Goal: Task Accomplishment & Management: Use online tool/utility

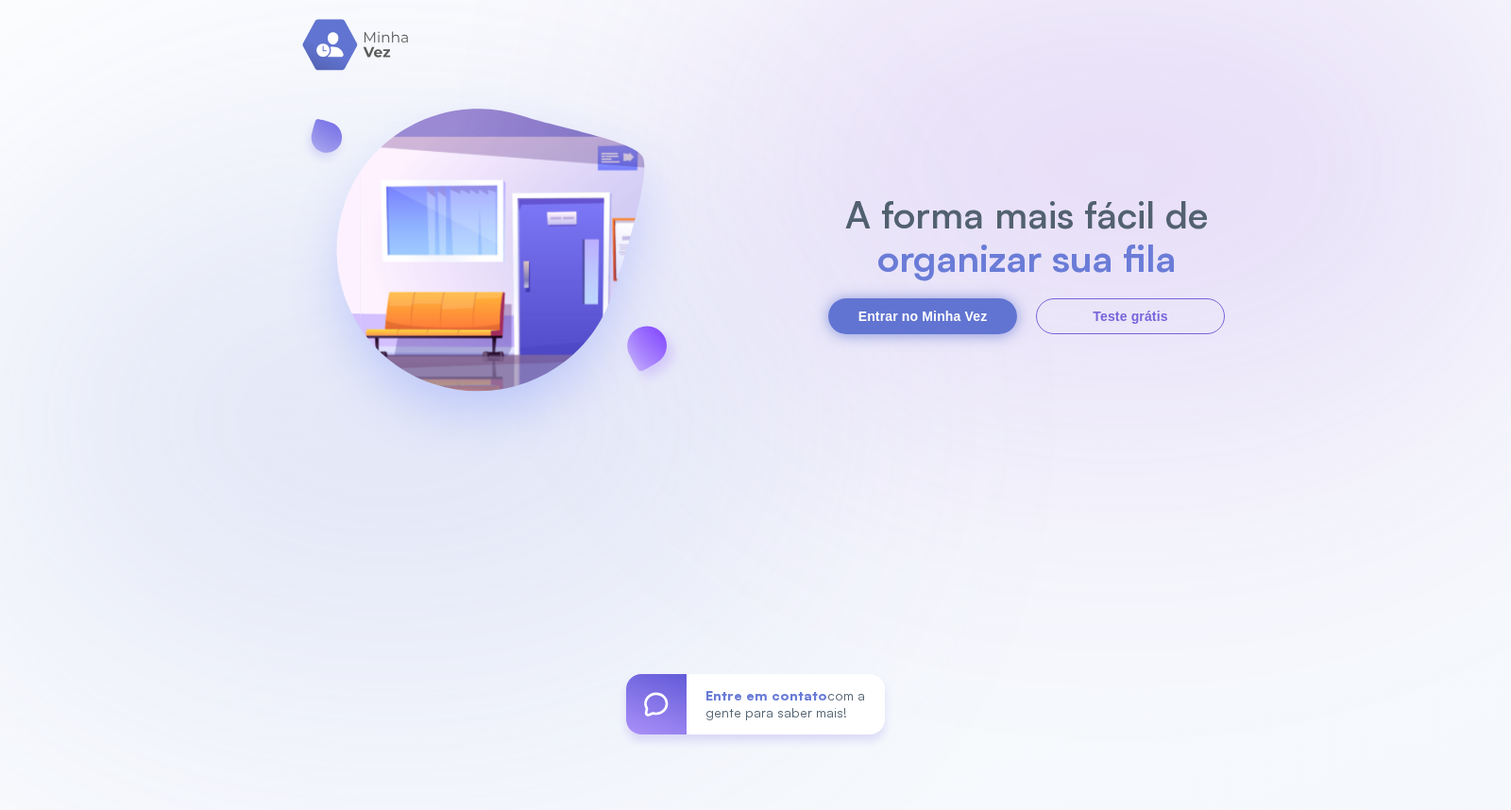
click at [922, 319] on button "Entrar no Minha Vez" at bounding box center [922, 316] width 189 height 36
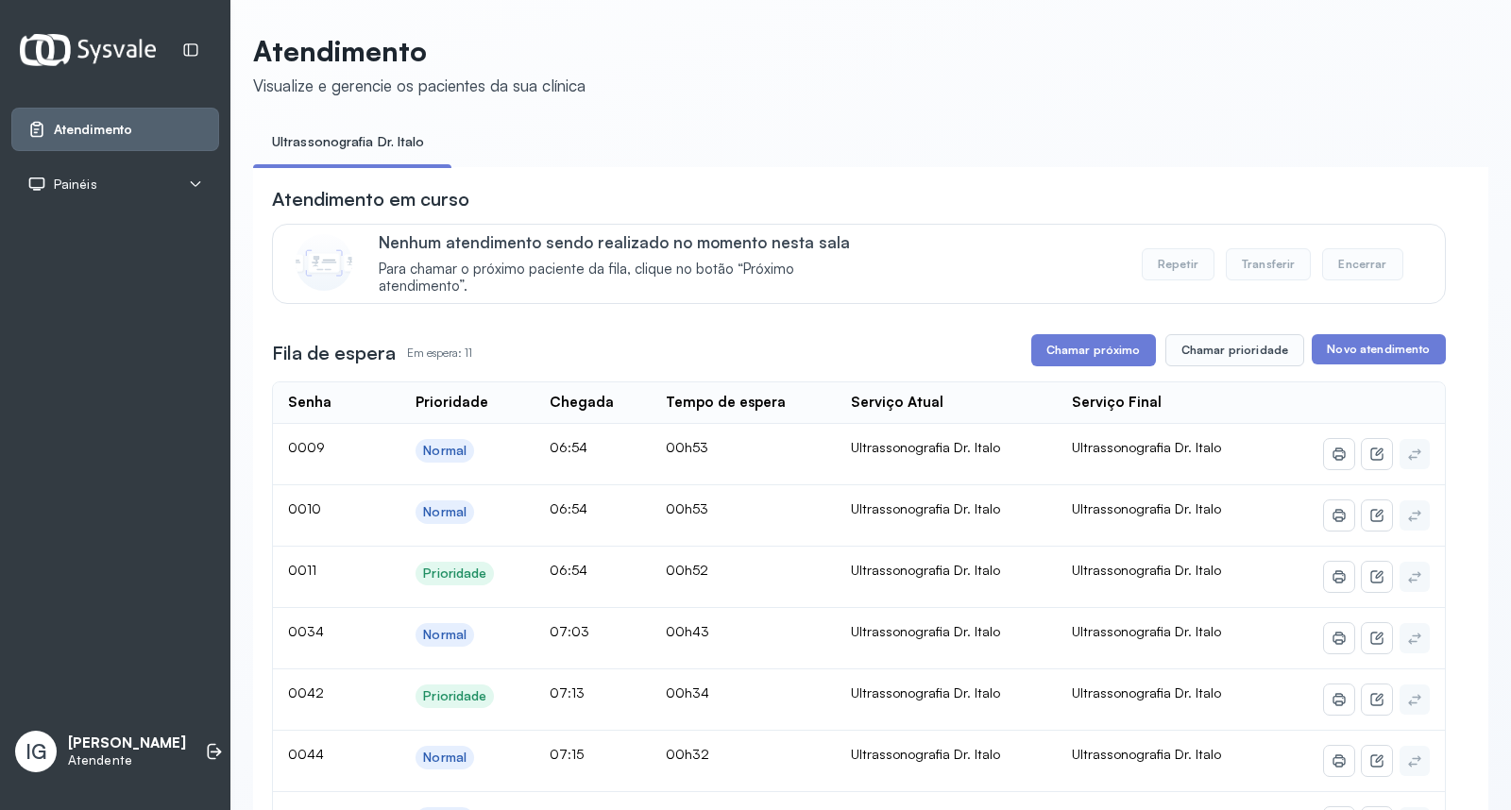
click at [1088, 372] on div "Atendimento em curso Nenhum atendimento sendo realizado no momento nesta sala P…" at bounding box center [859, 787] width 1174 height 1203
click at [1087, 365] on button "Chamar próximo" at bounding box center [1093, 350] width 125 height 32
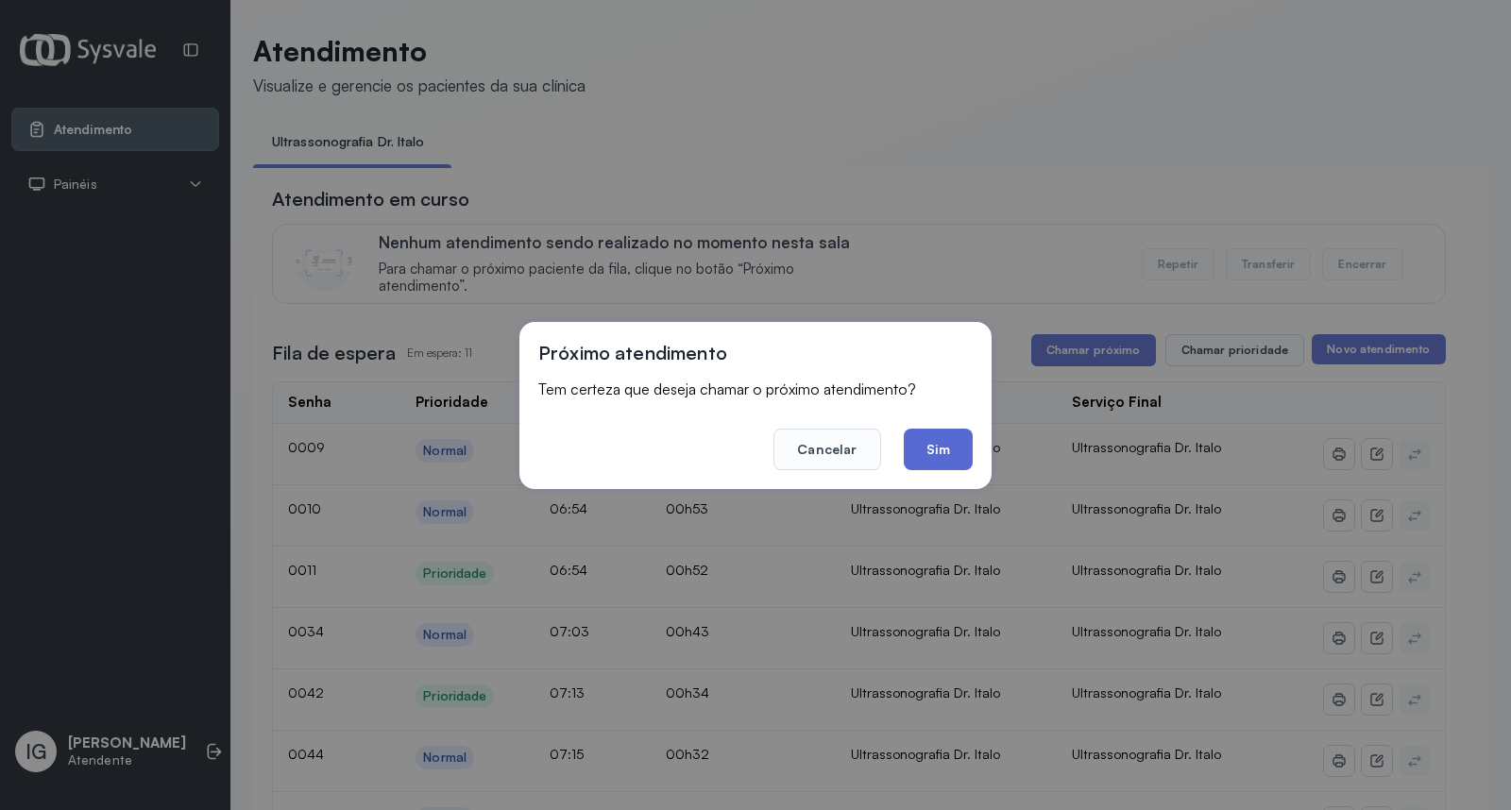
click at [923, 454] on button "Sim" at bounding box center [937, 450] width 69 height 42
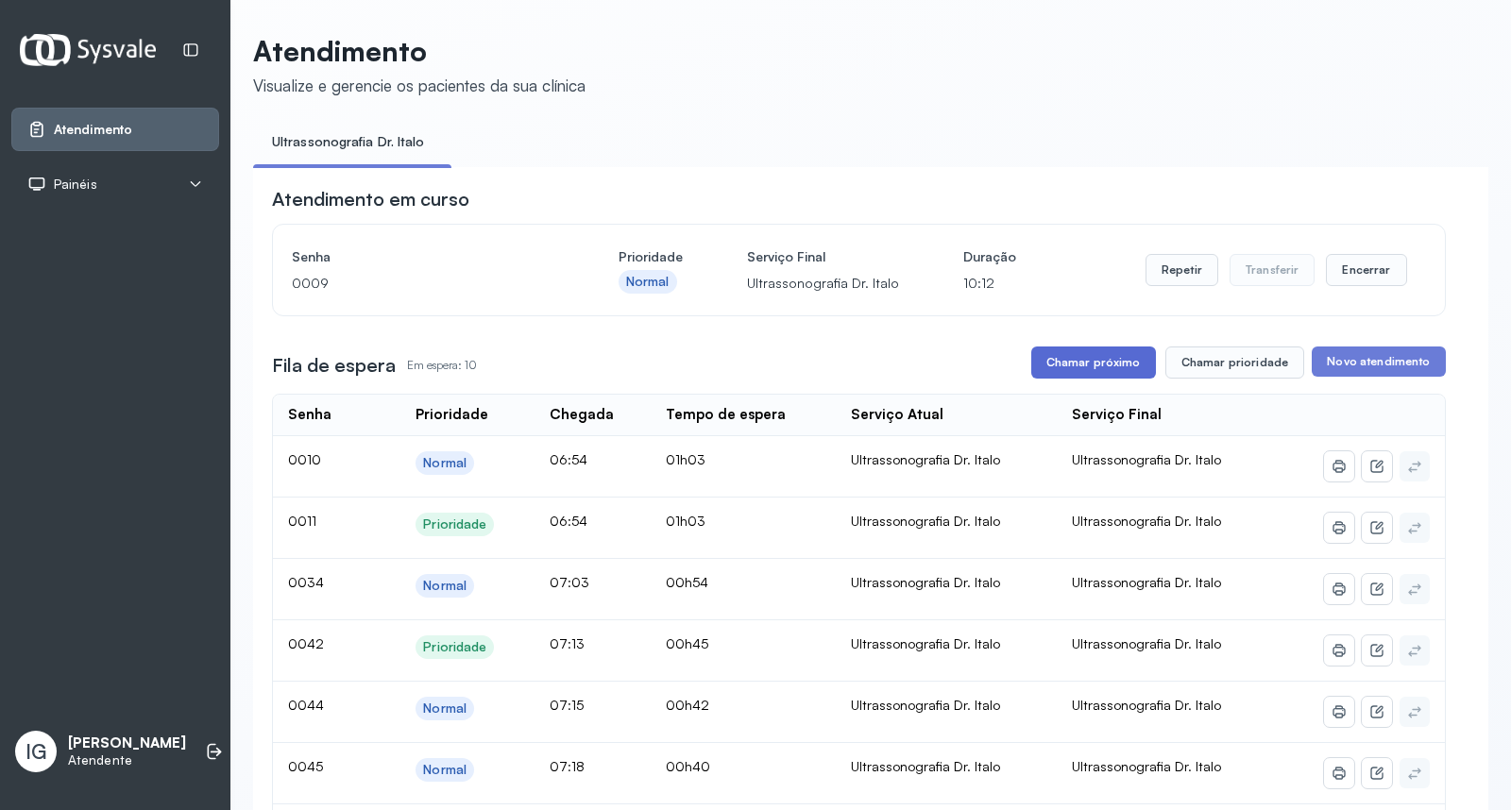
click at [1091, 366] on button "Chamar próximo" at bounding box center [1093, 362] width 125 height 32
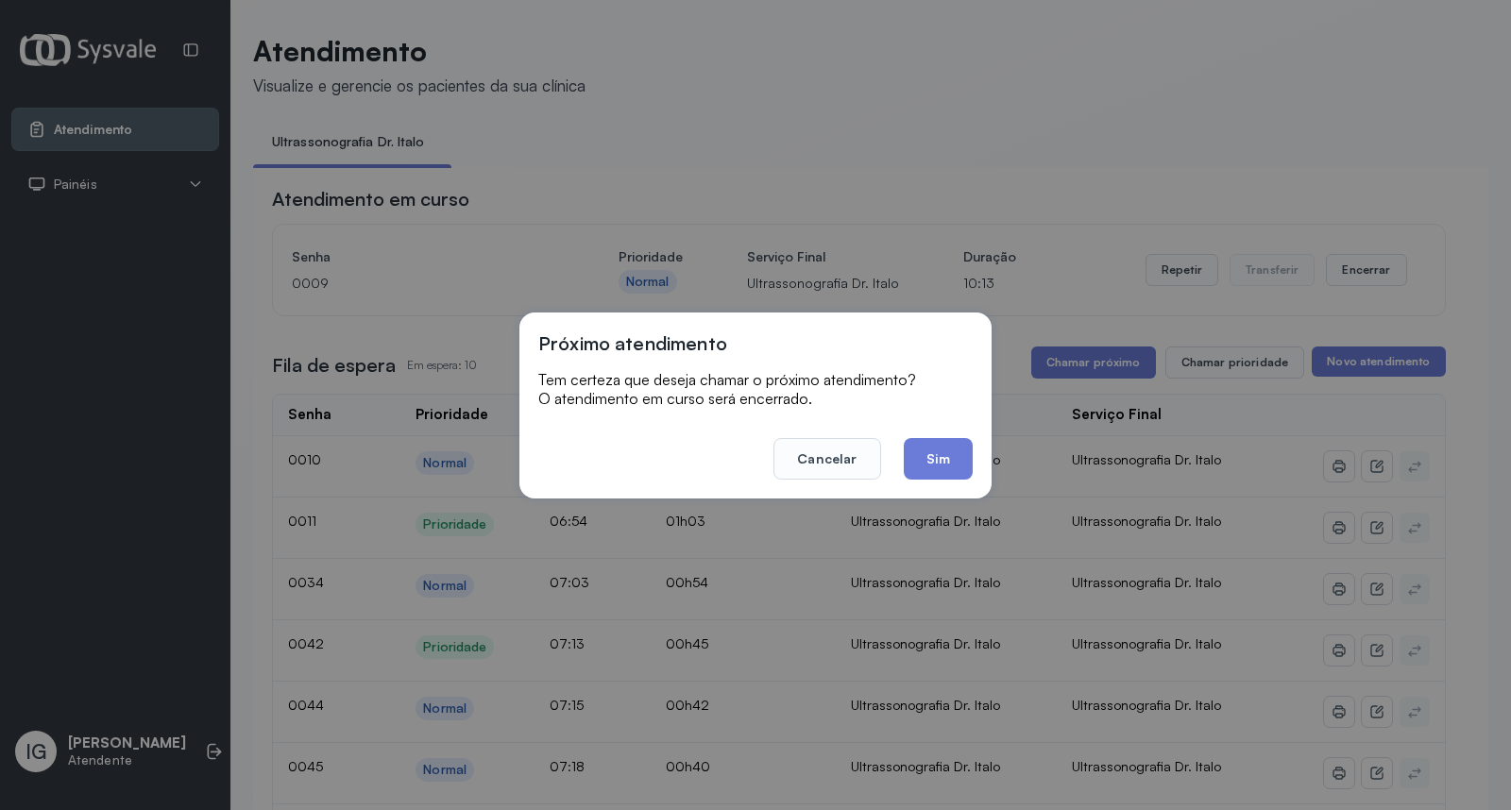
click at [935, 454] on button "Sim" at bounding box center [937, 459] width 69 height 42
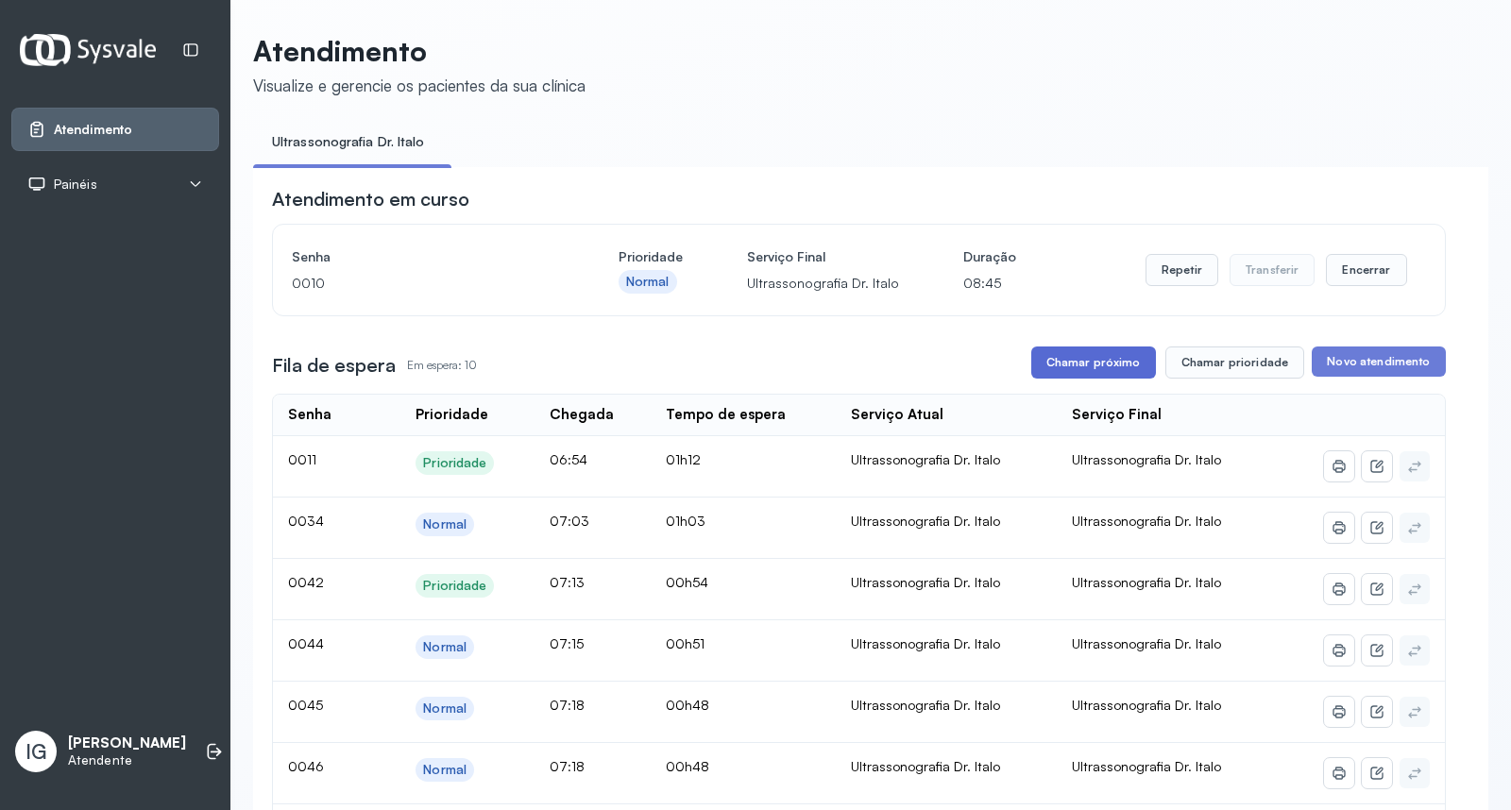
click at [1095, 369] on button "Chamar próximo" at bounding box center [1093, 362] width 125 height 32
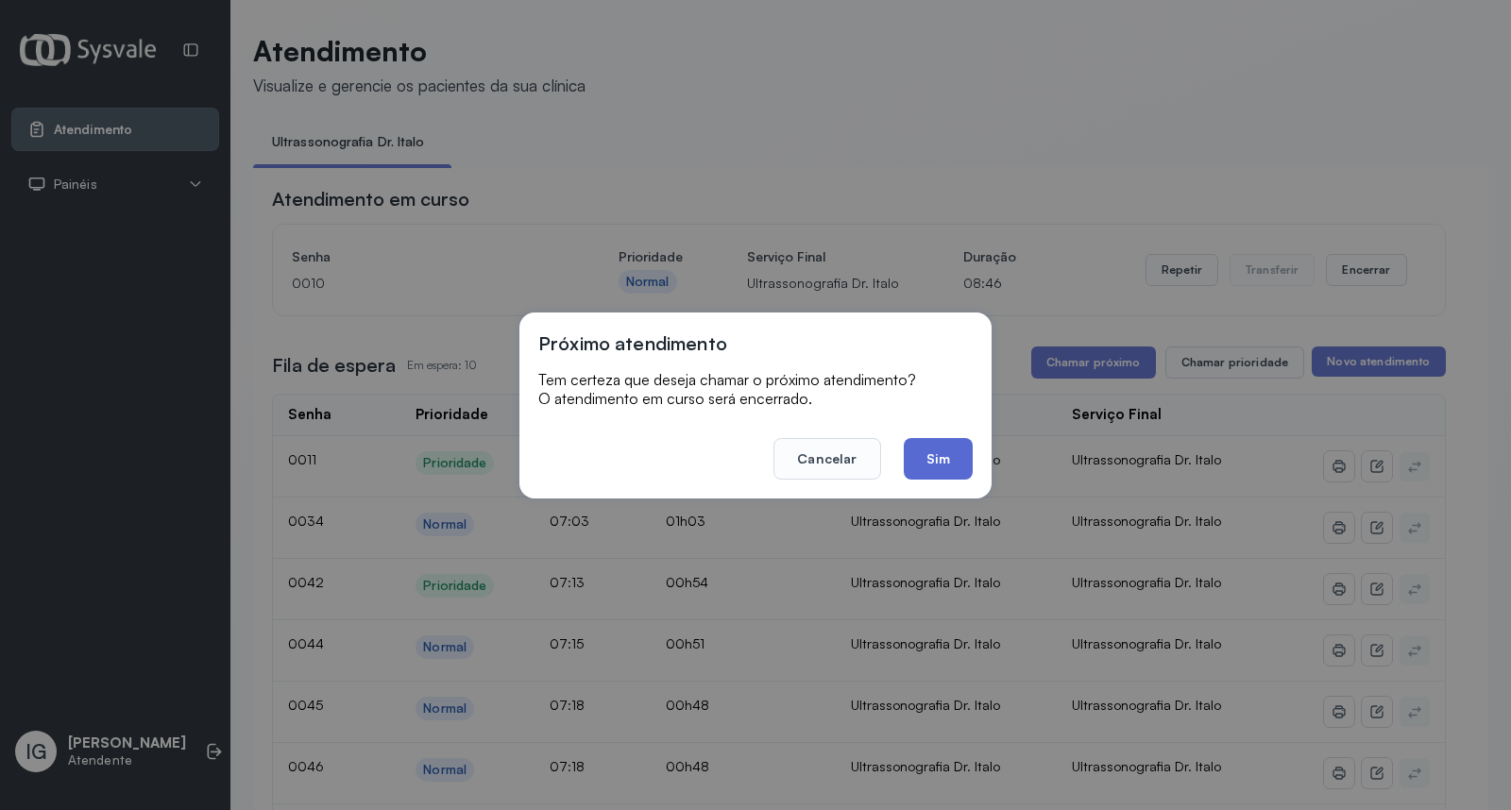
click at [921, 441] on button "Sim" at bounding box center [937, 459] width 69 height 42
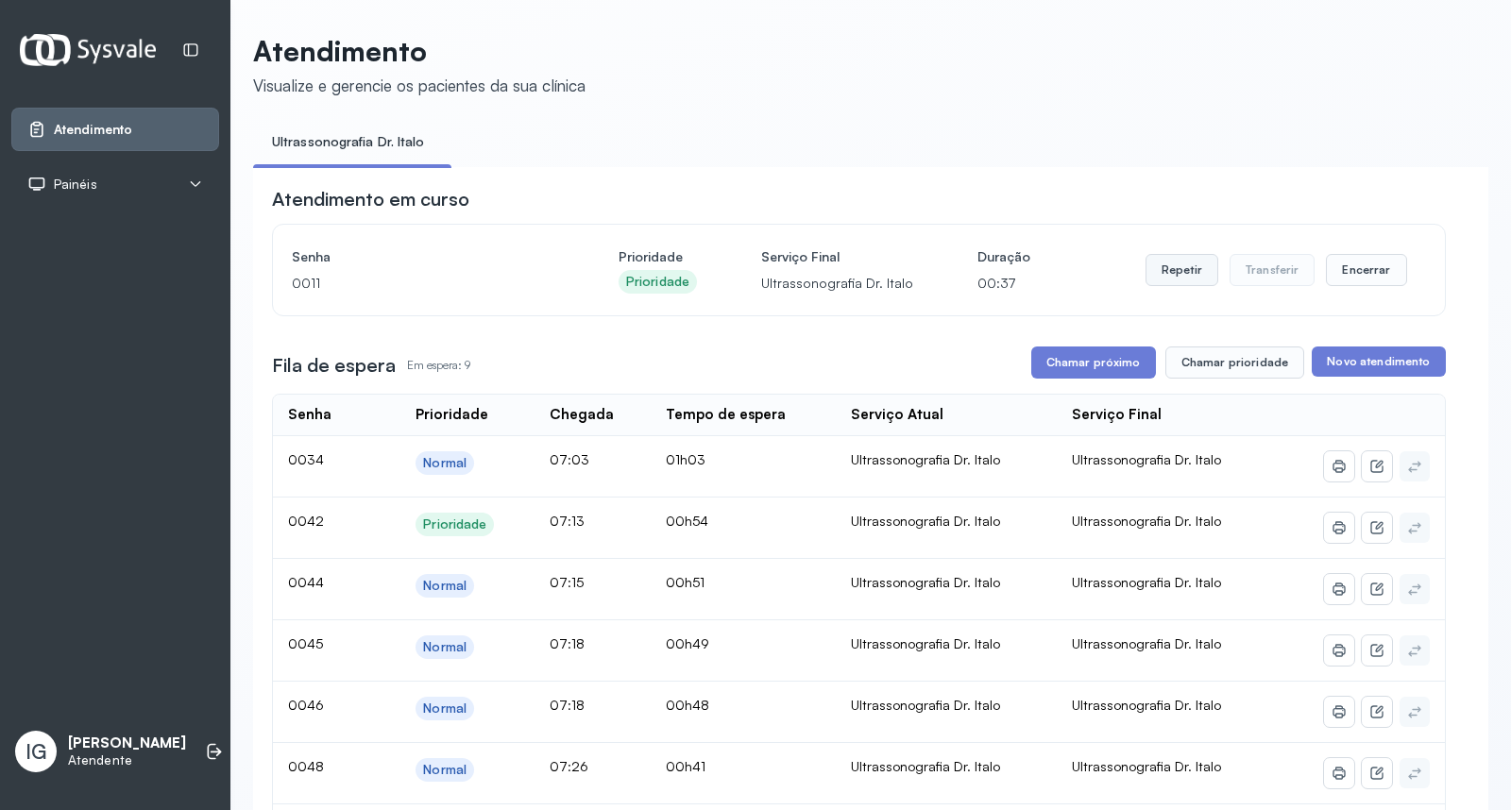
click at [1164, 281] on button "Repetir" at bounding box center [1181, 270] width 73 height 32
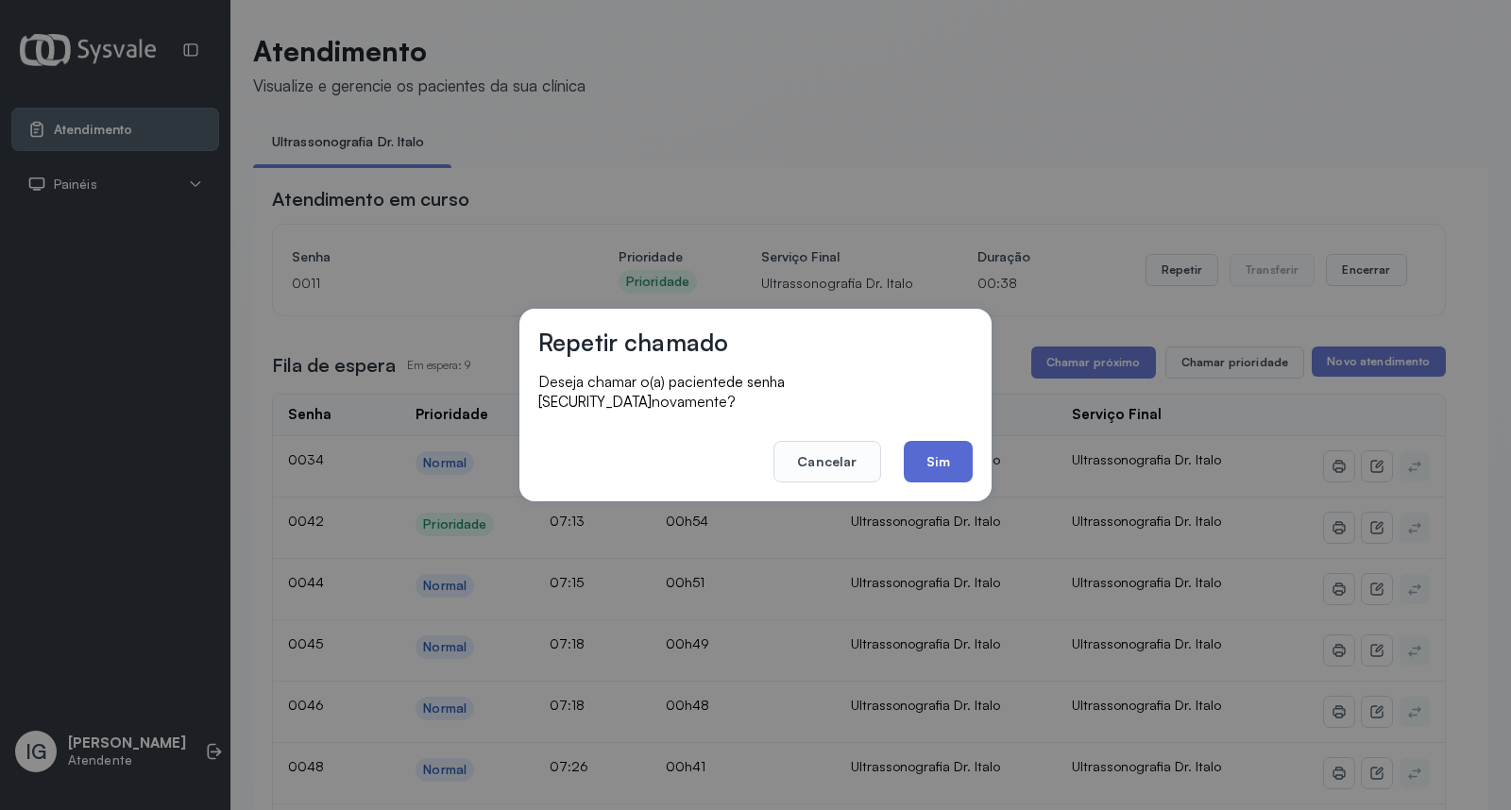
click at [947, 441] on button "Sim" at bounding box center [937, 462] width 69 height 42
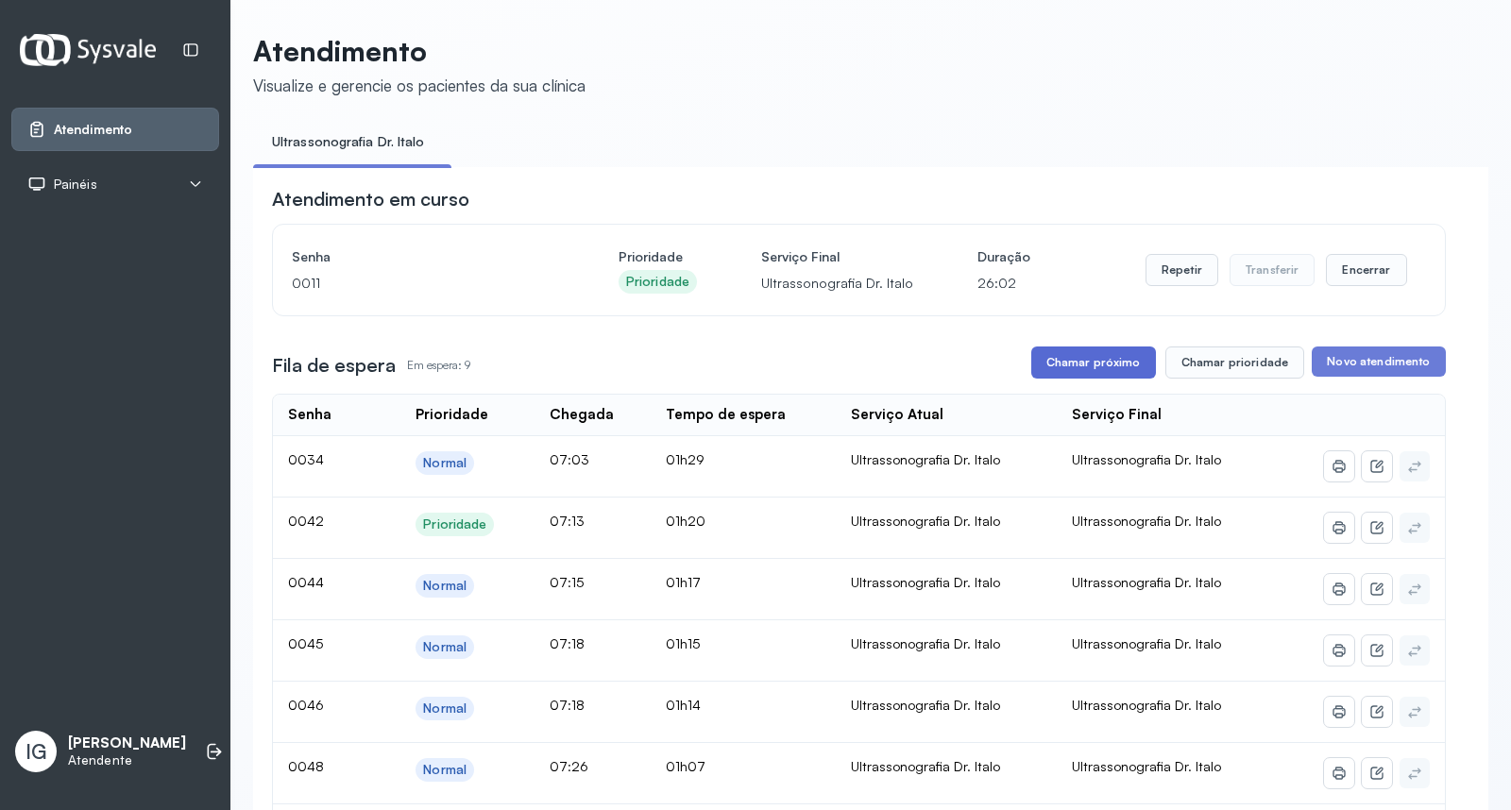
click at [1064, 366] on button "Chamar próximo" at bounding box center [1093, 362] width 125 height 32
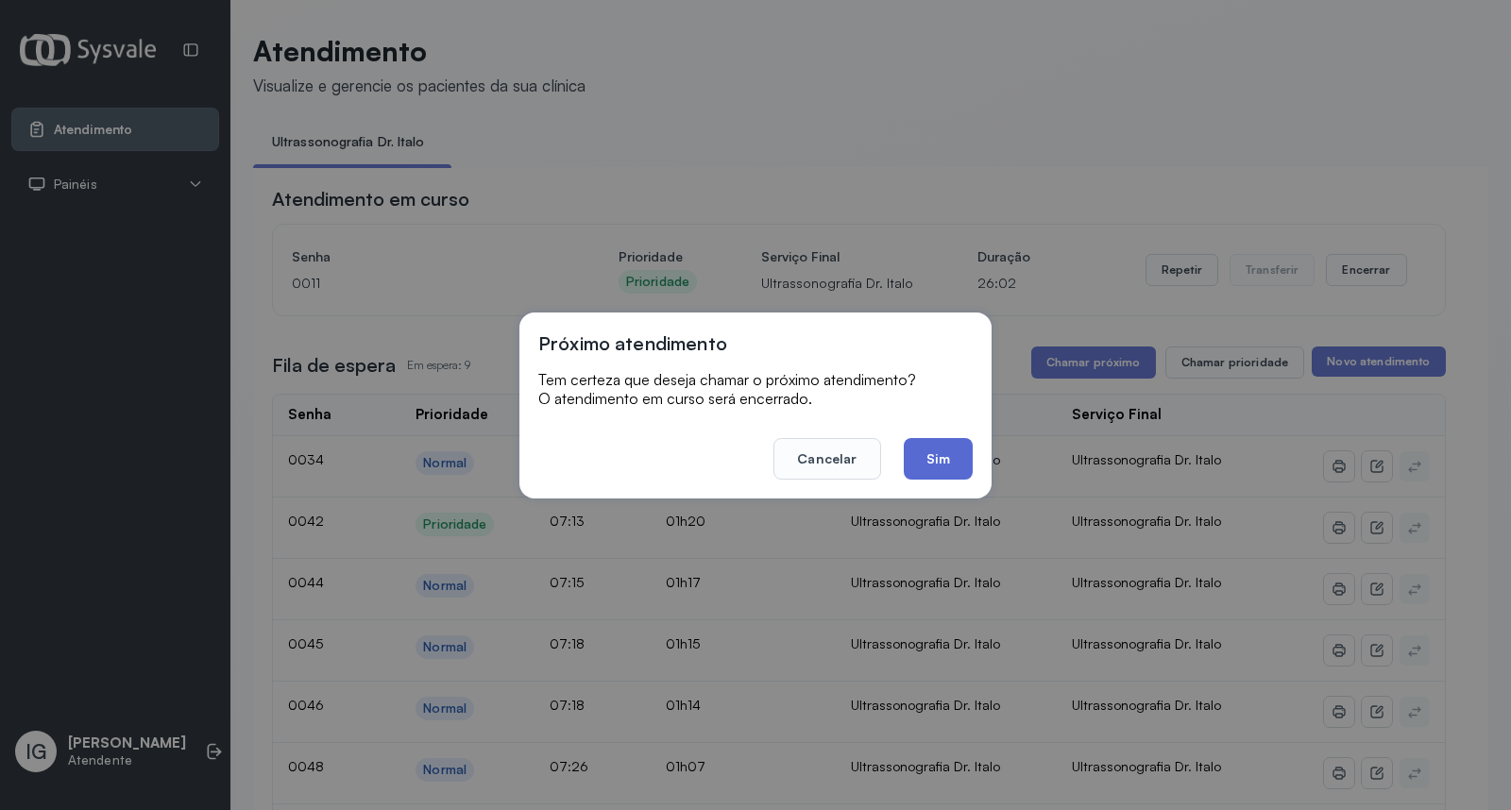
click at [928, 459] on button "Sim" at bounding box center [937, 459] width 69 height 42
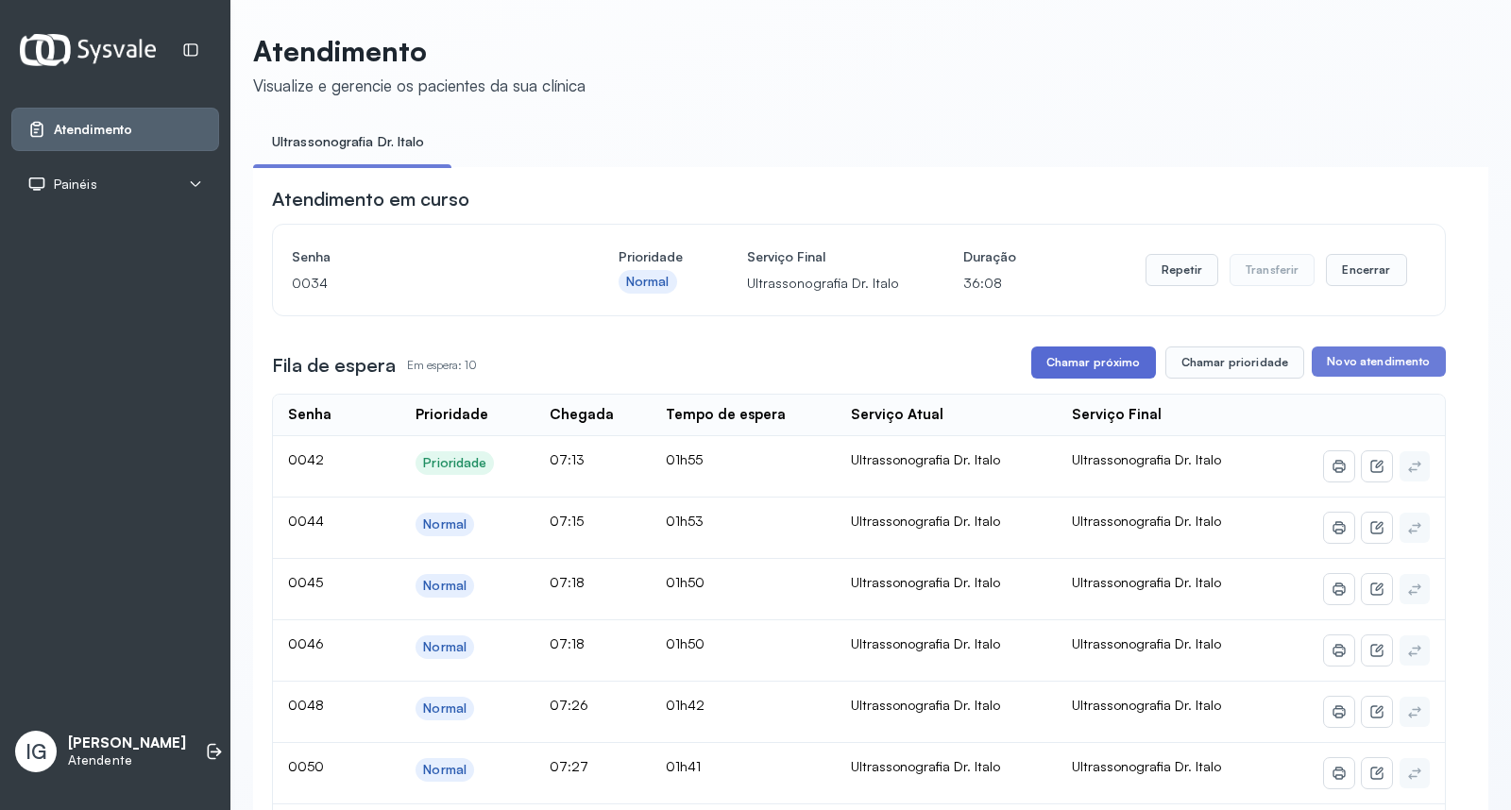
click at [1133, 363] on button "Chamar próximo" at bounding box center [1093, 362] width 125 height 32
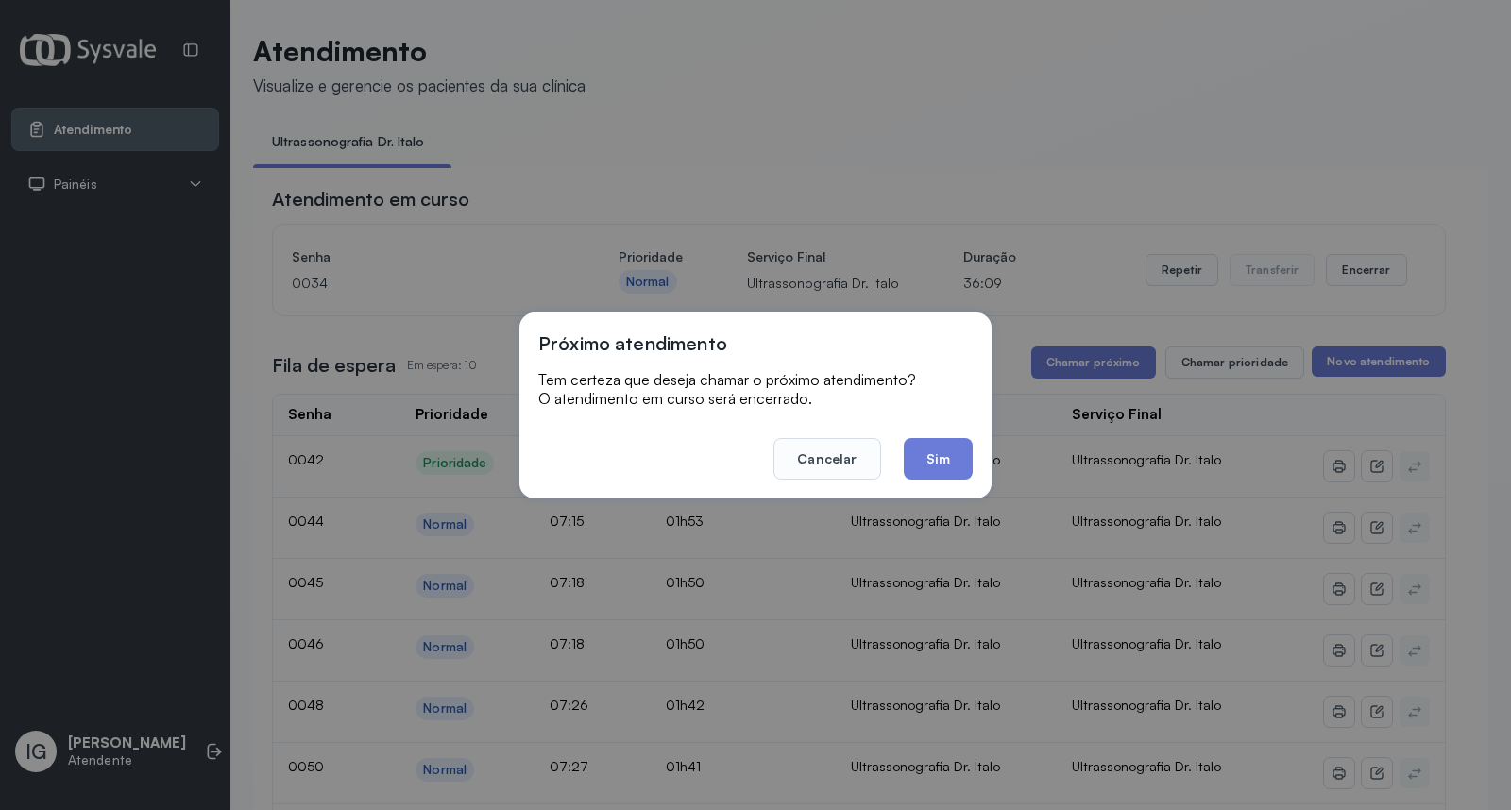
drag, startPoint x: 956, startPoint y: 442, endPoint x: 961, endPoint y: 432, distance: 10.6
click at [961, 432] on footer "Cancelar Sim" at bounding box center [755, 446] width 434 height 68
drag, startPoint x: 946, startPoint y: 468, endPoint x: 967, endPoint y: 436, distance: 38.2
click at [963, 441] on button "Sim" at bounding box center [937, 459] width 69 height 42
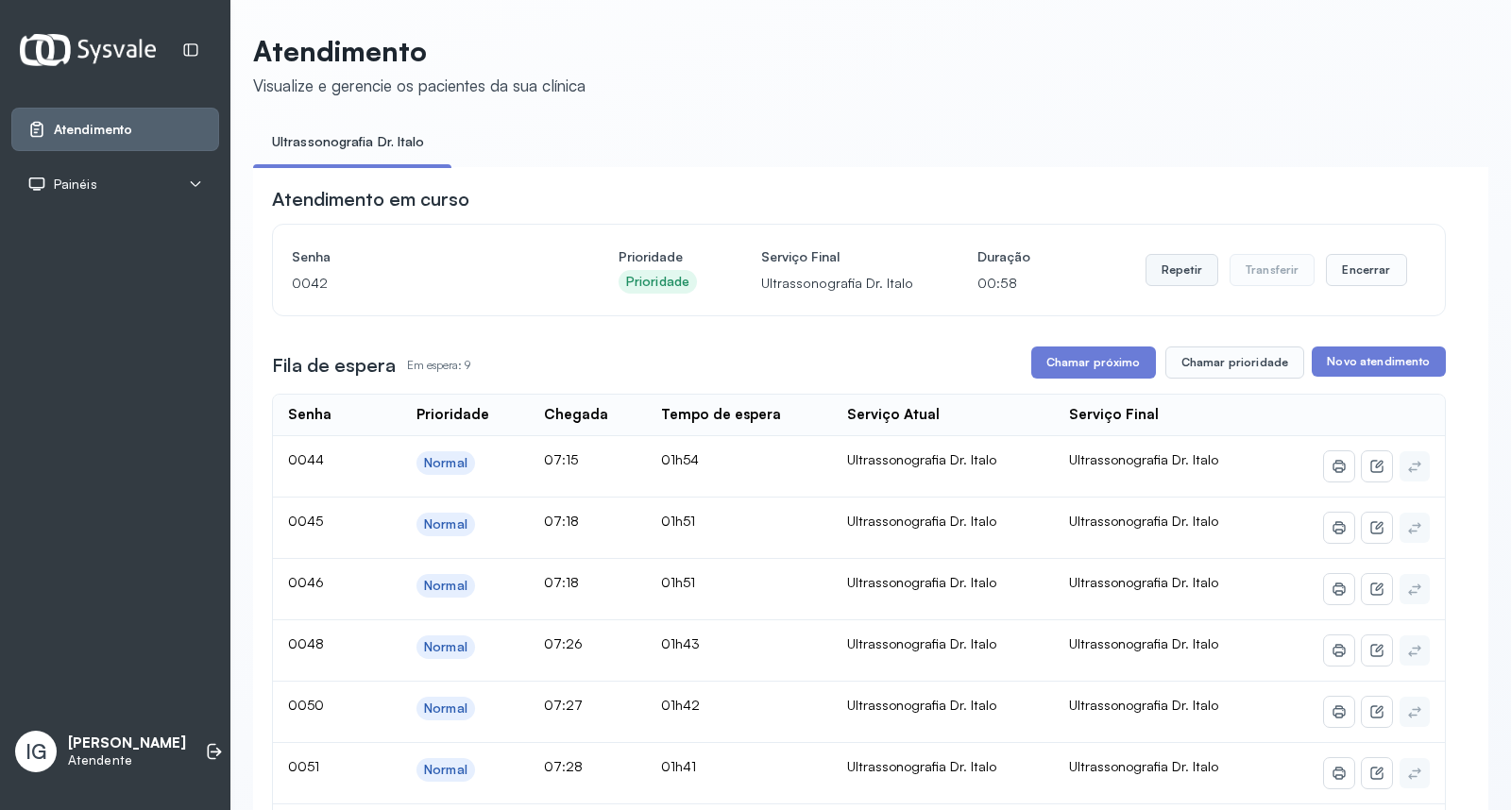
click at [1173, 262] on button "Repetir" at bounding box center [1181, 270] width 73 height 32
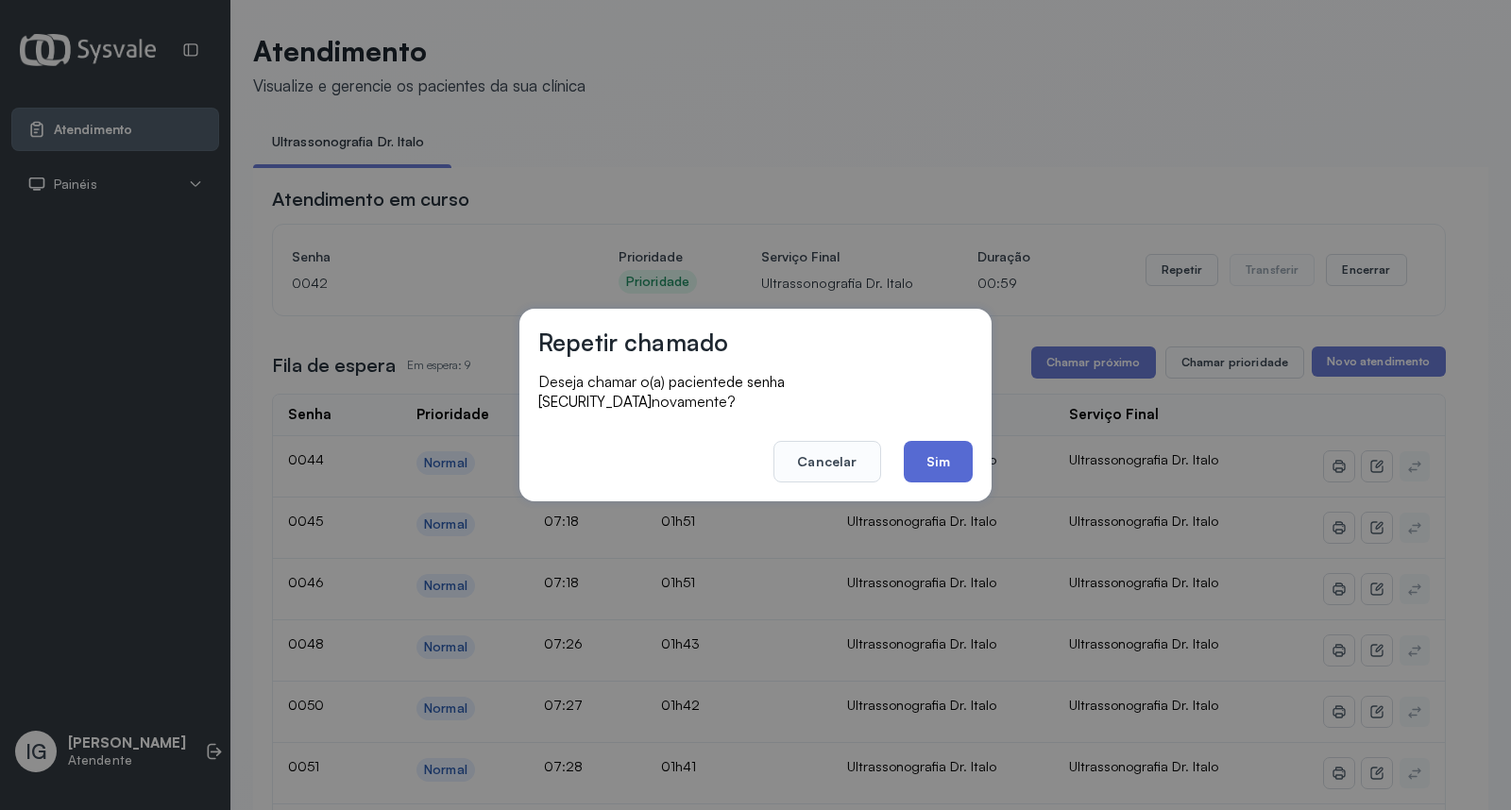
click at [959, 446] on button "Sim" at bounding box center [937, 462] width 69 height 42
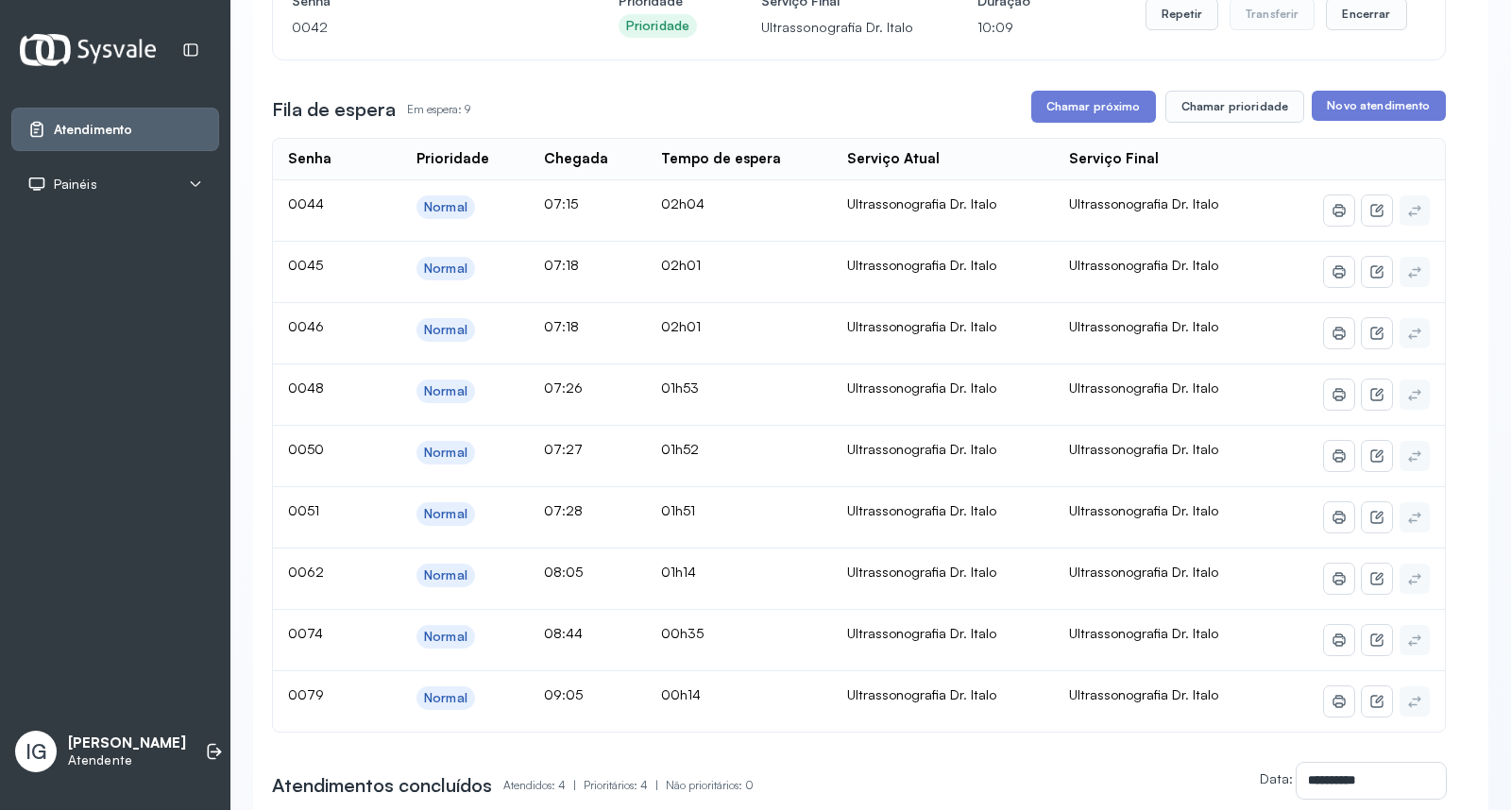
scroll to position [117, 0]
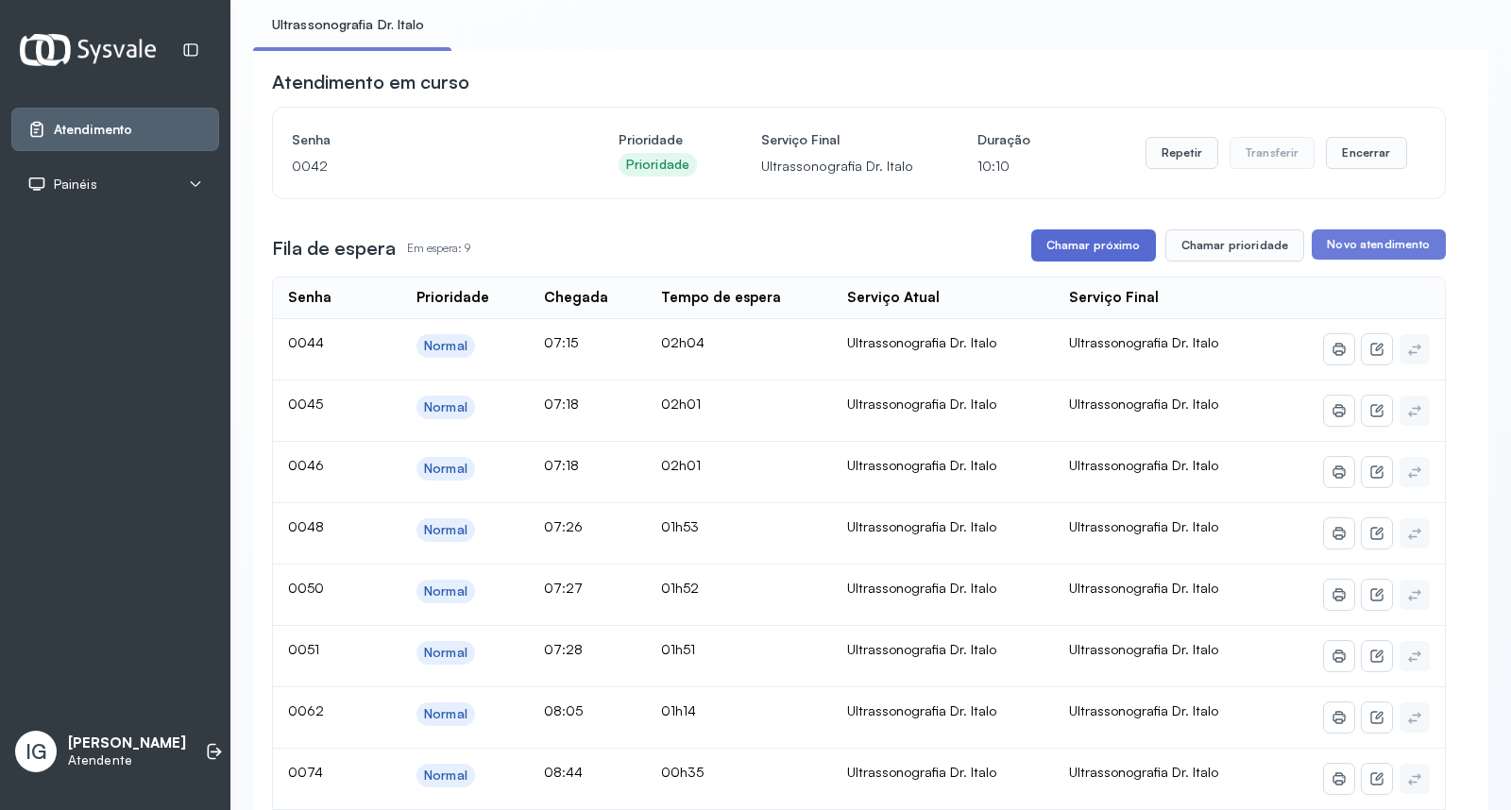
click at [1087, 246] on button "Chamar próximo" at bounding box center [1093, 245] width 125 height 32
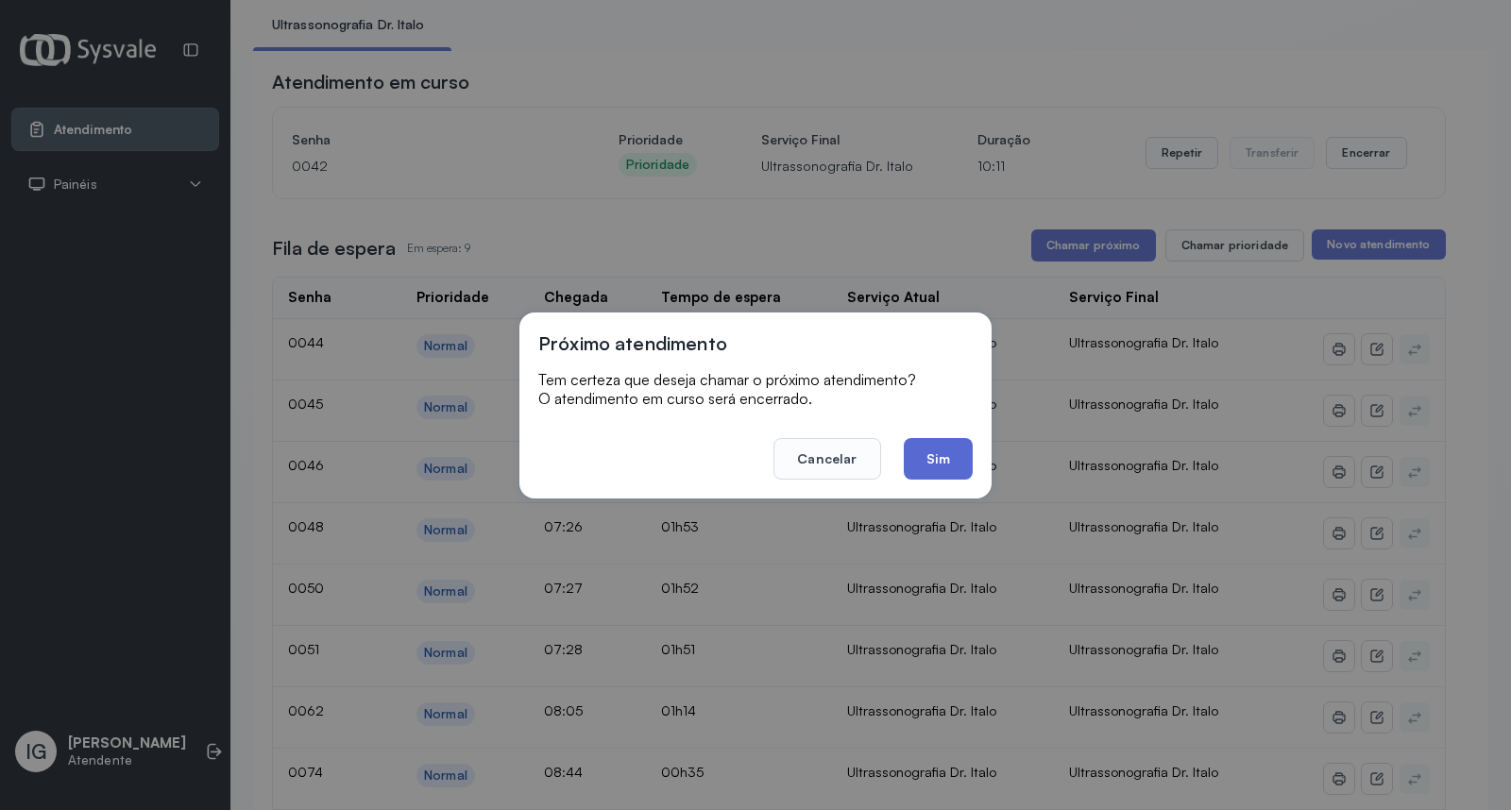
click at [930, 459] on button "Sim" at bounding box center [937, 459] width 69 height 42
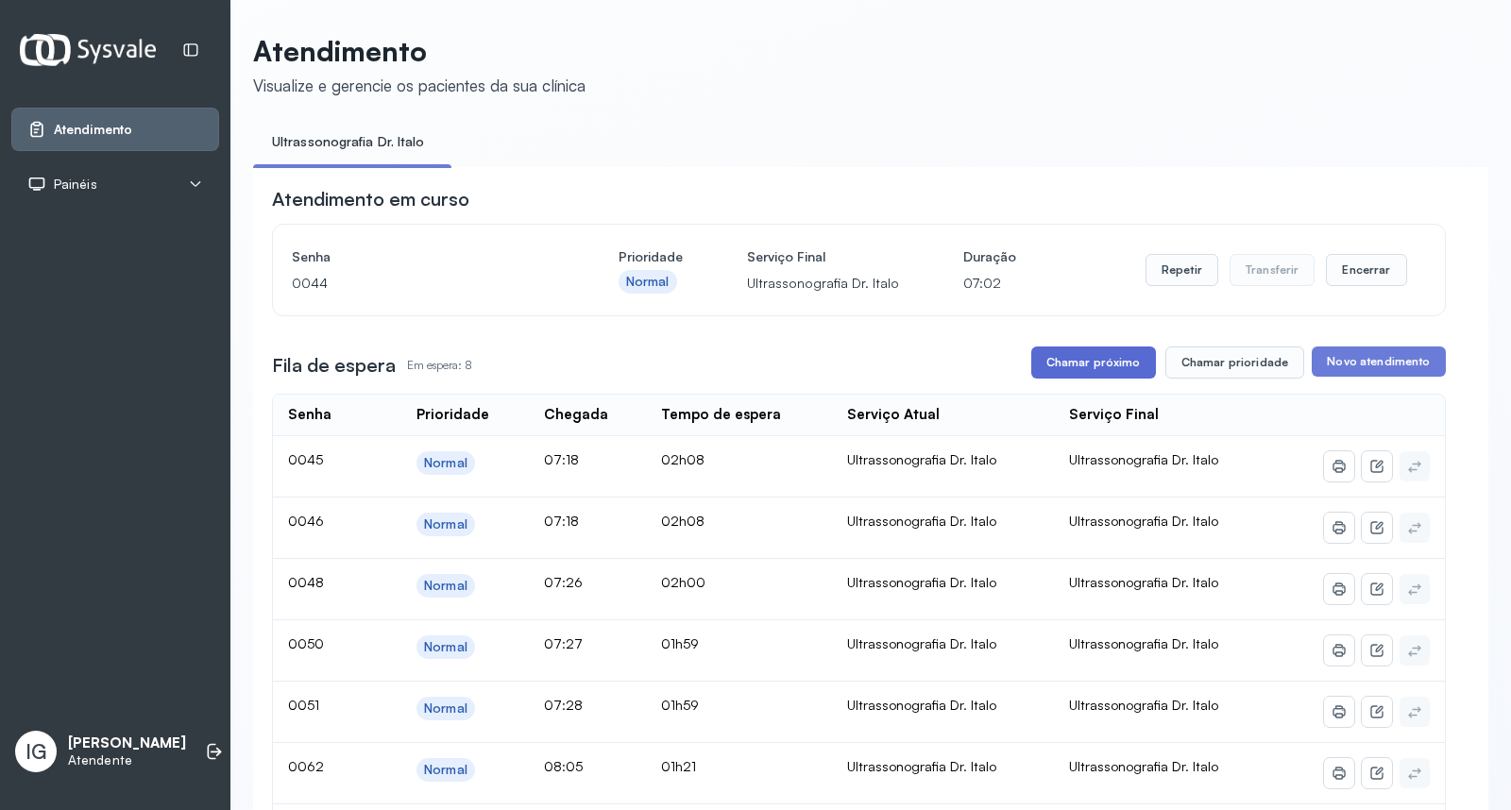
drag, startPoint x: 1076, startPoint y: 375, endPoint x: 1067, endPoint y: 374, distance: 9.5
click at [1067, 374] on button "Chamar próximo" at bounding box center [1093, 362] width 125 height 32
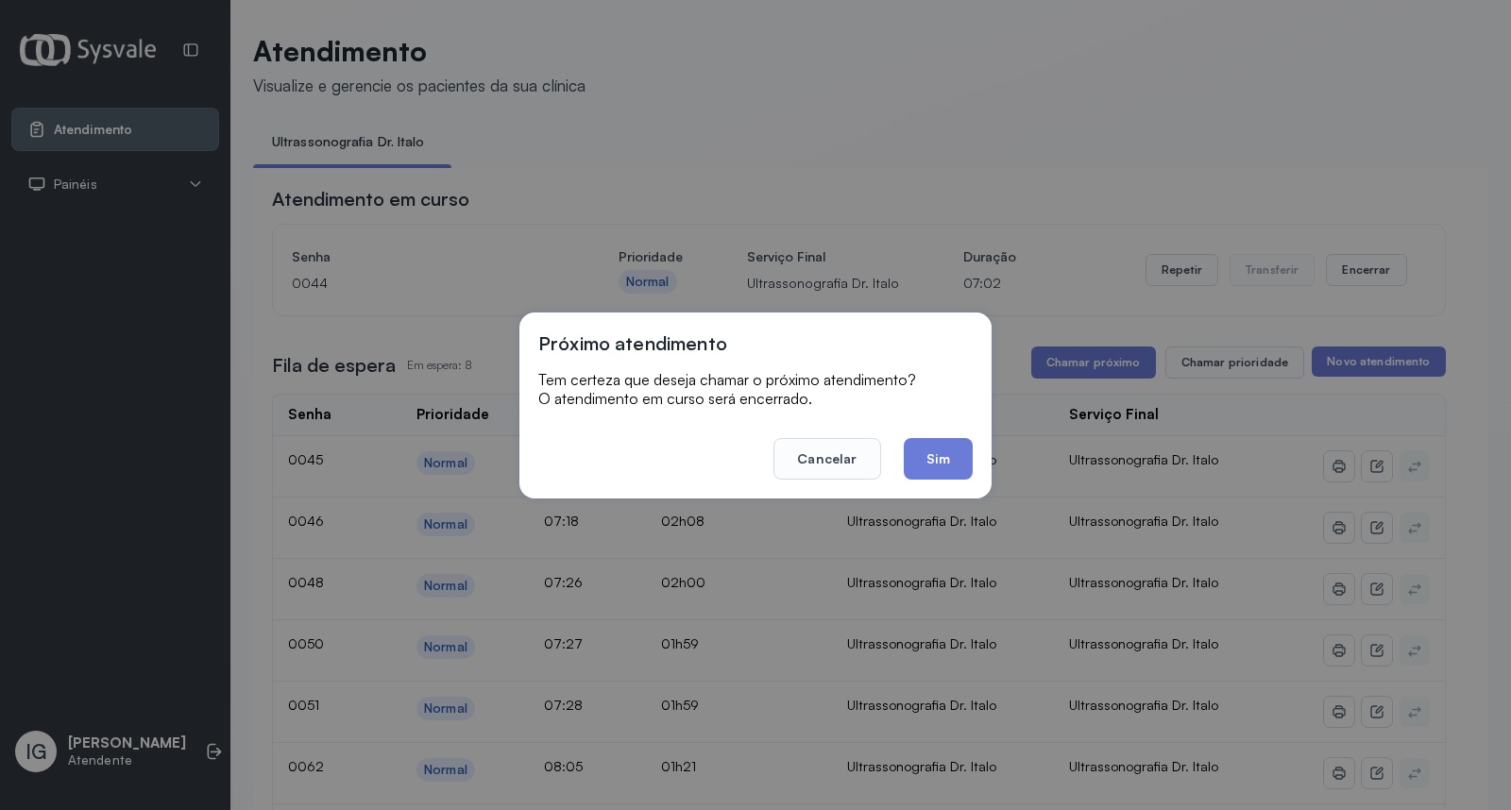
drag, startPoint x: 937, startPoint y: 463, endPoint x: 911, endPoint y: 456, distance: 26.3
click at [937, 461] on button "Sim" at bounding box center [937, 459] width 69 height 42
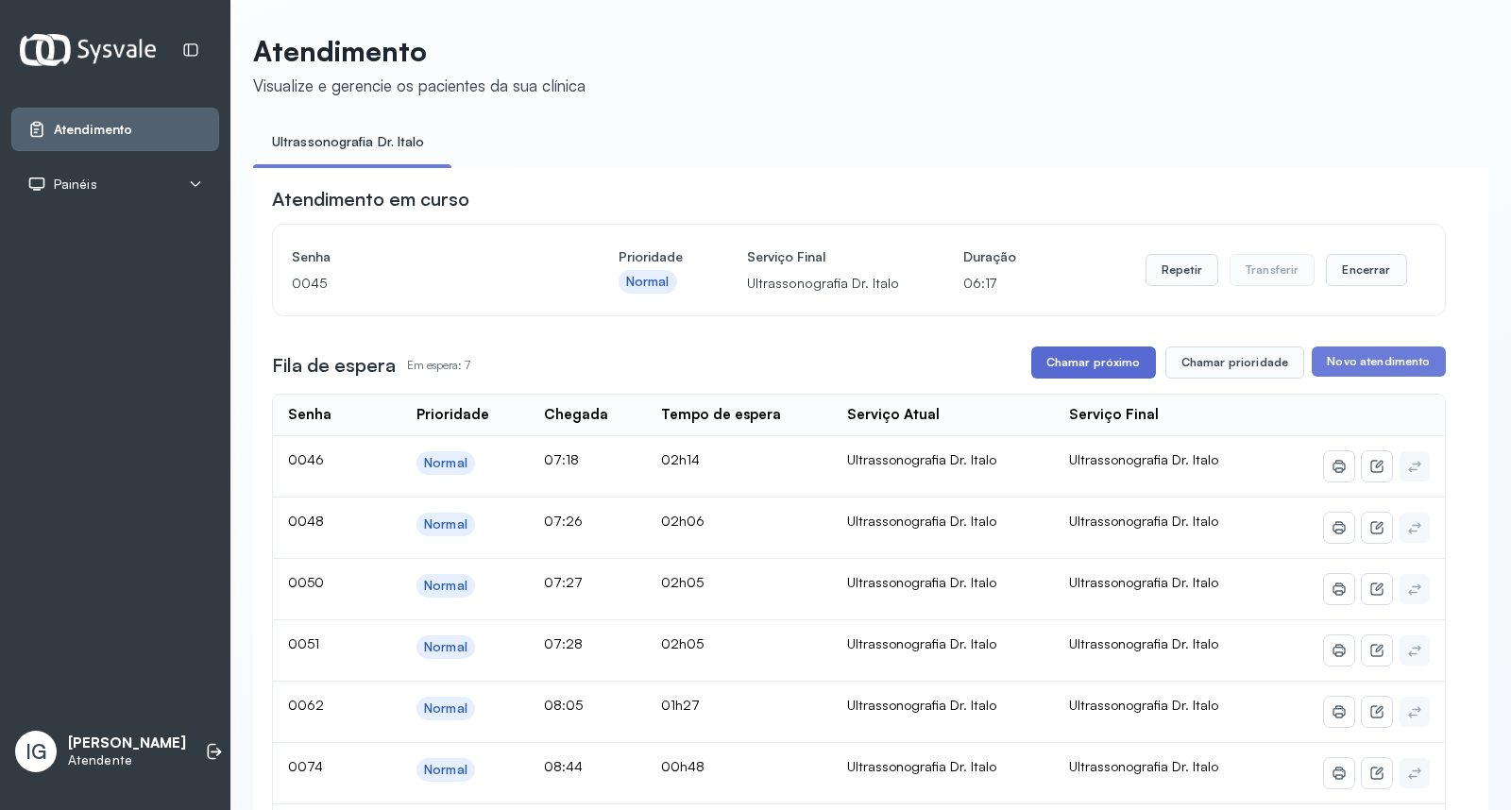
click at [1044, 363] on button "Chamar próximo" at bounding box center [1093, 362] width 125 height 32
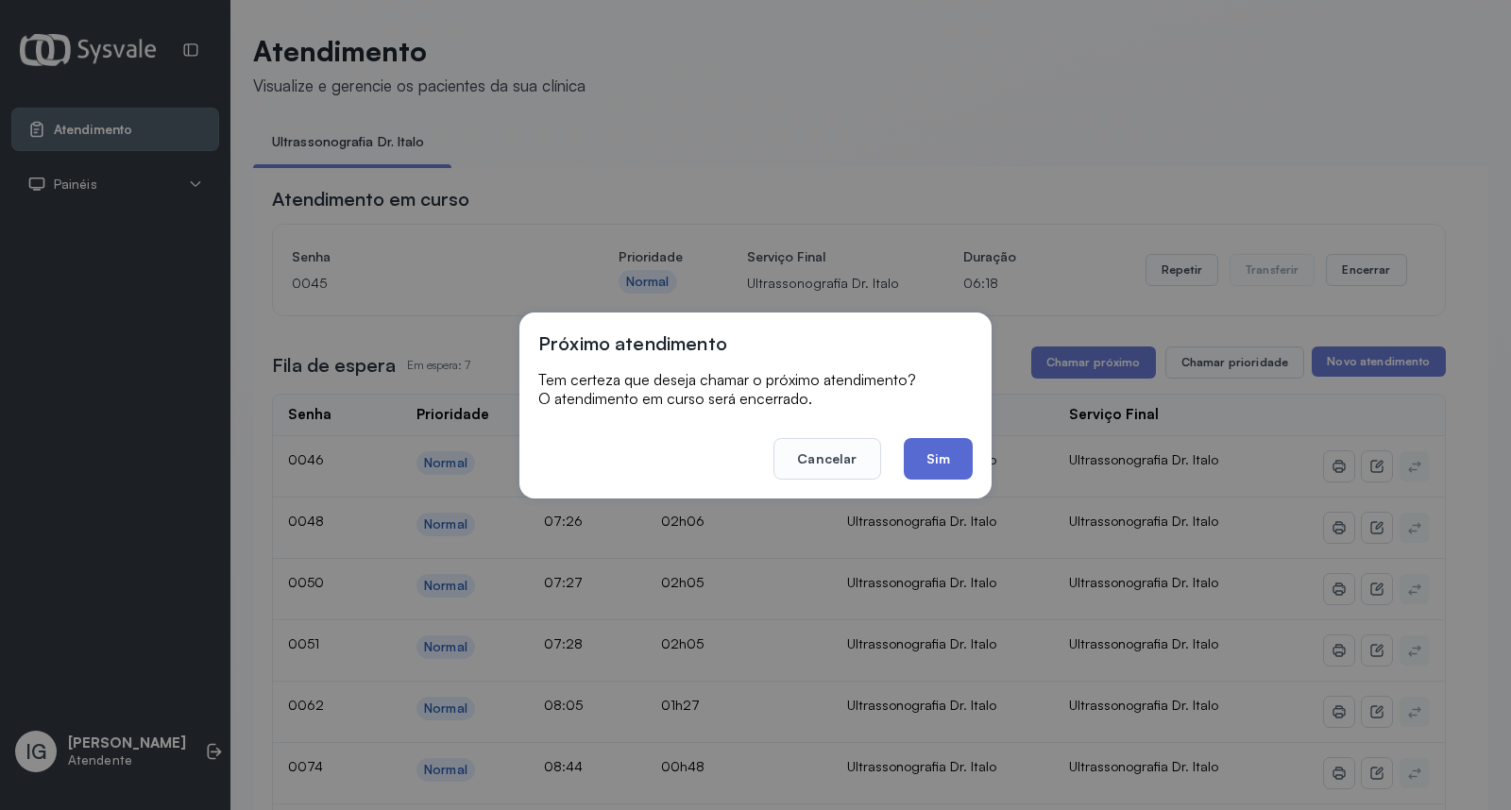
click at [930, 463] on button "Sim" at bounding box center [937, 459] width 69 height 42
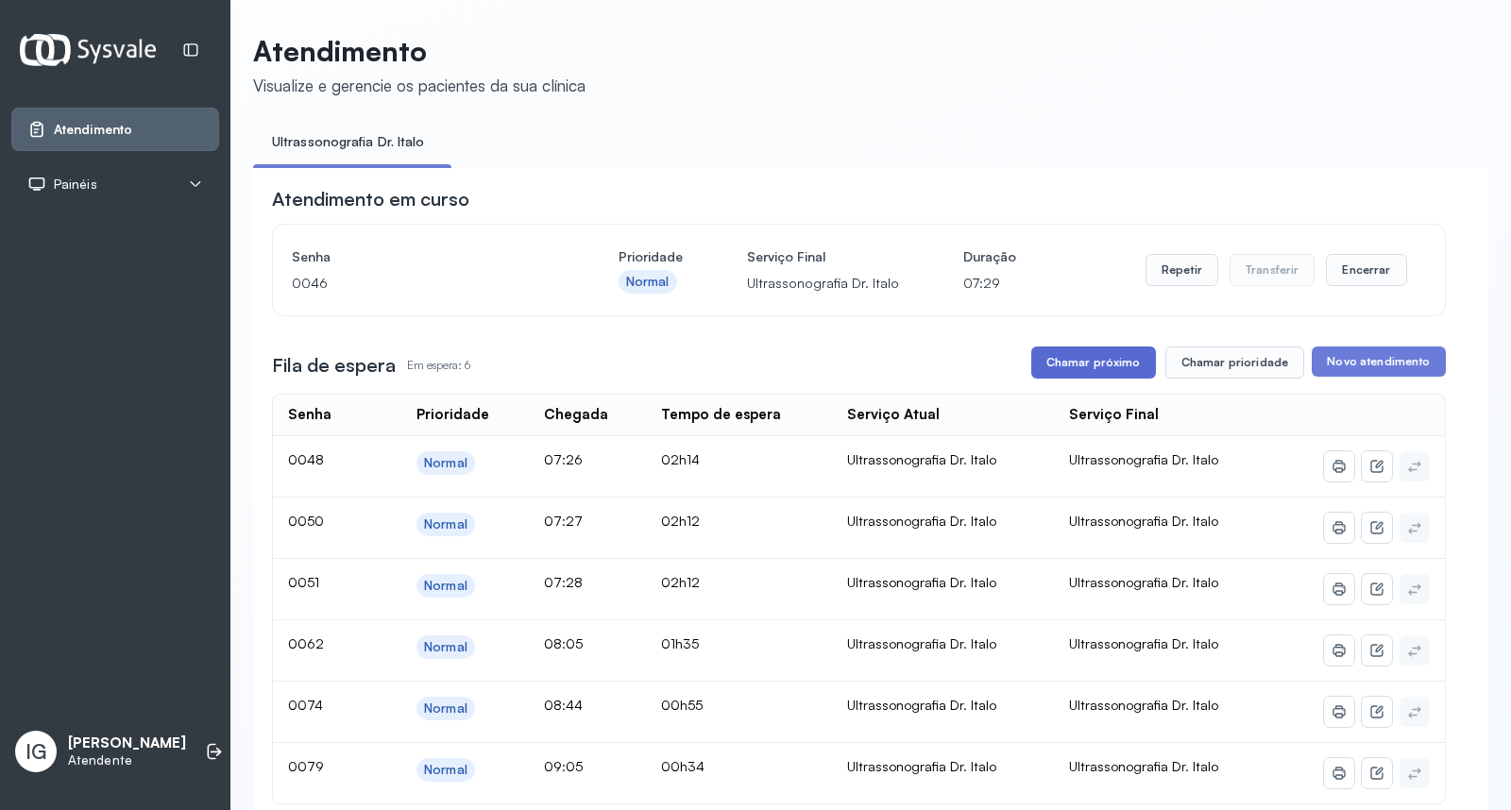
click at [1107, 375] on button "Chamar próximo" at bounding box center [1093, 362] width 125 height 32
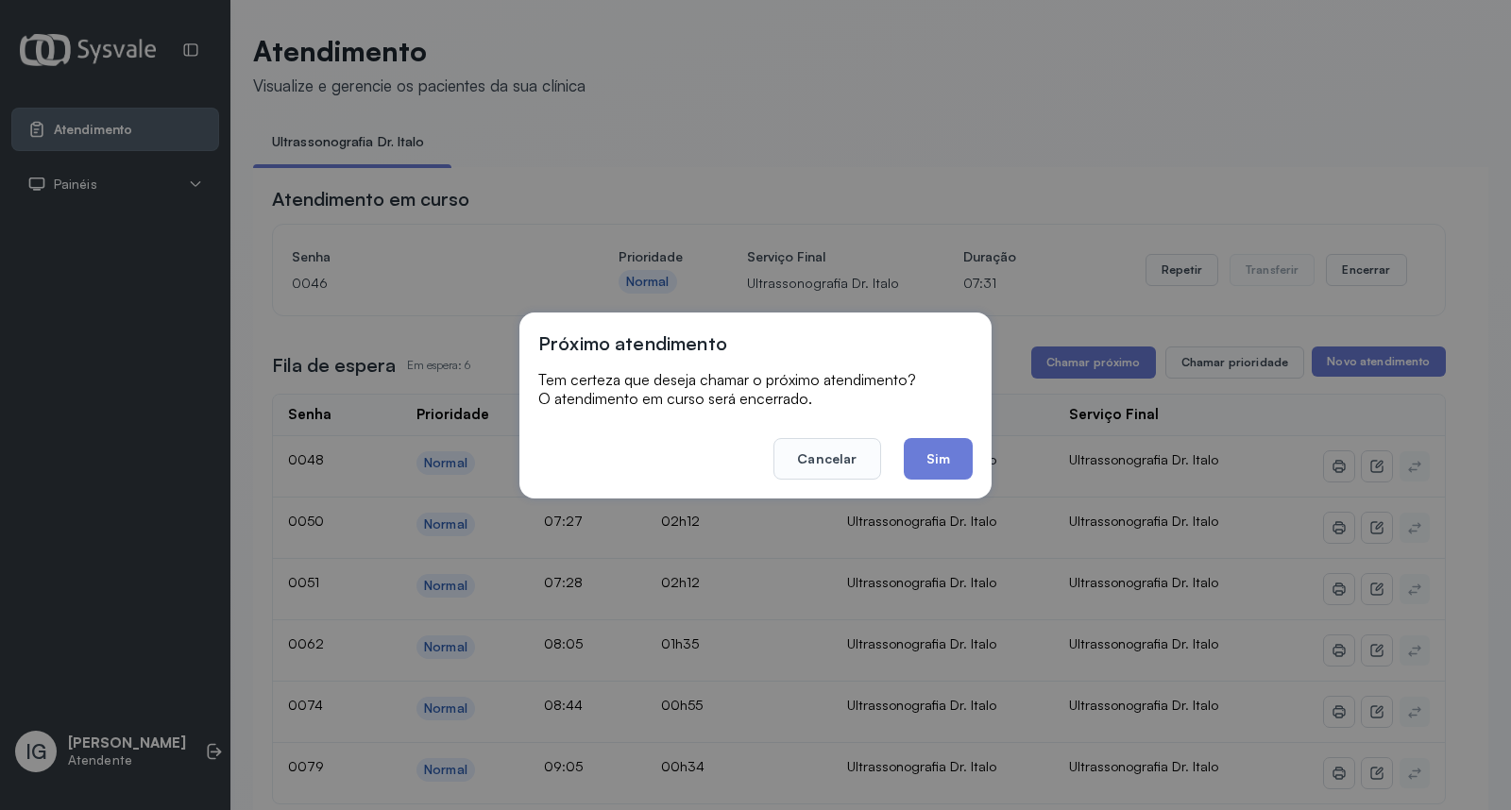
click at [958, 451] on button "Sim" at bounding box center [937, 459] width 69 height 42
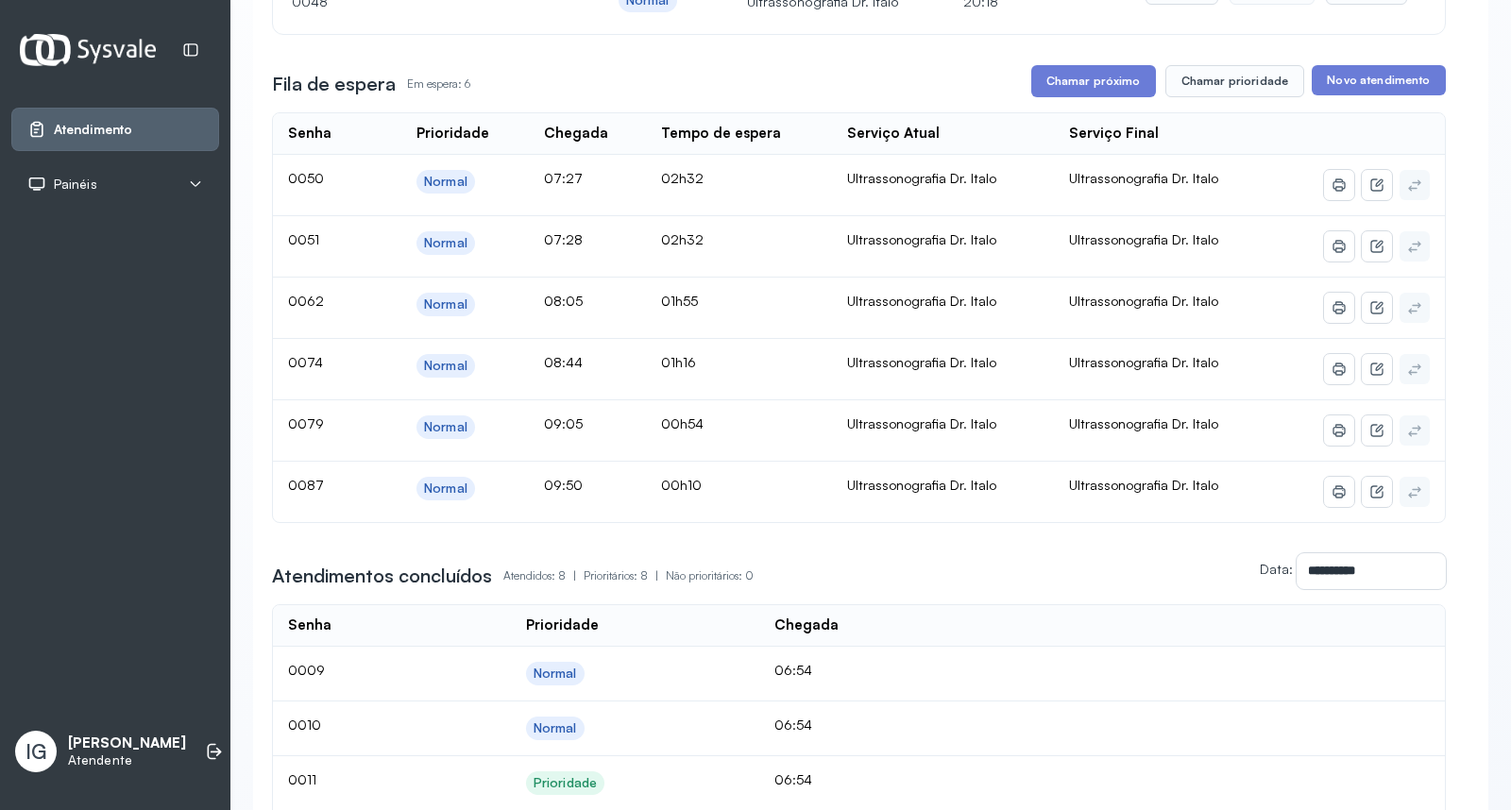
scroll to position [283, 0]
click at [1081, 83] on button "Chamar próximo" at bounding box center [1093, 79] width 125 height 32
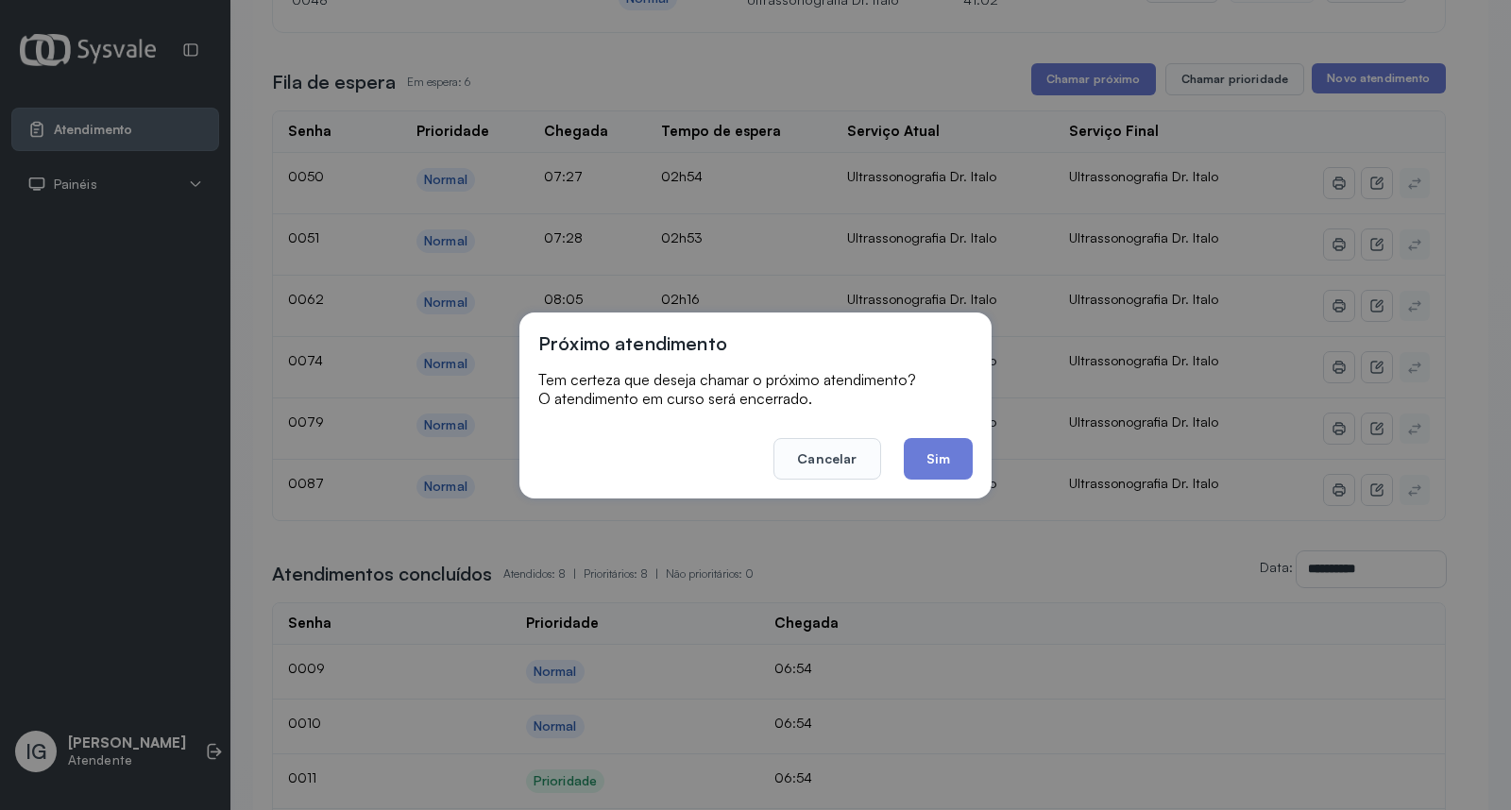
click at [950, 447] on button "Sim" at bounding box center [937, 459] width 69 height 42
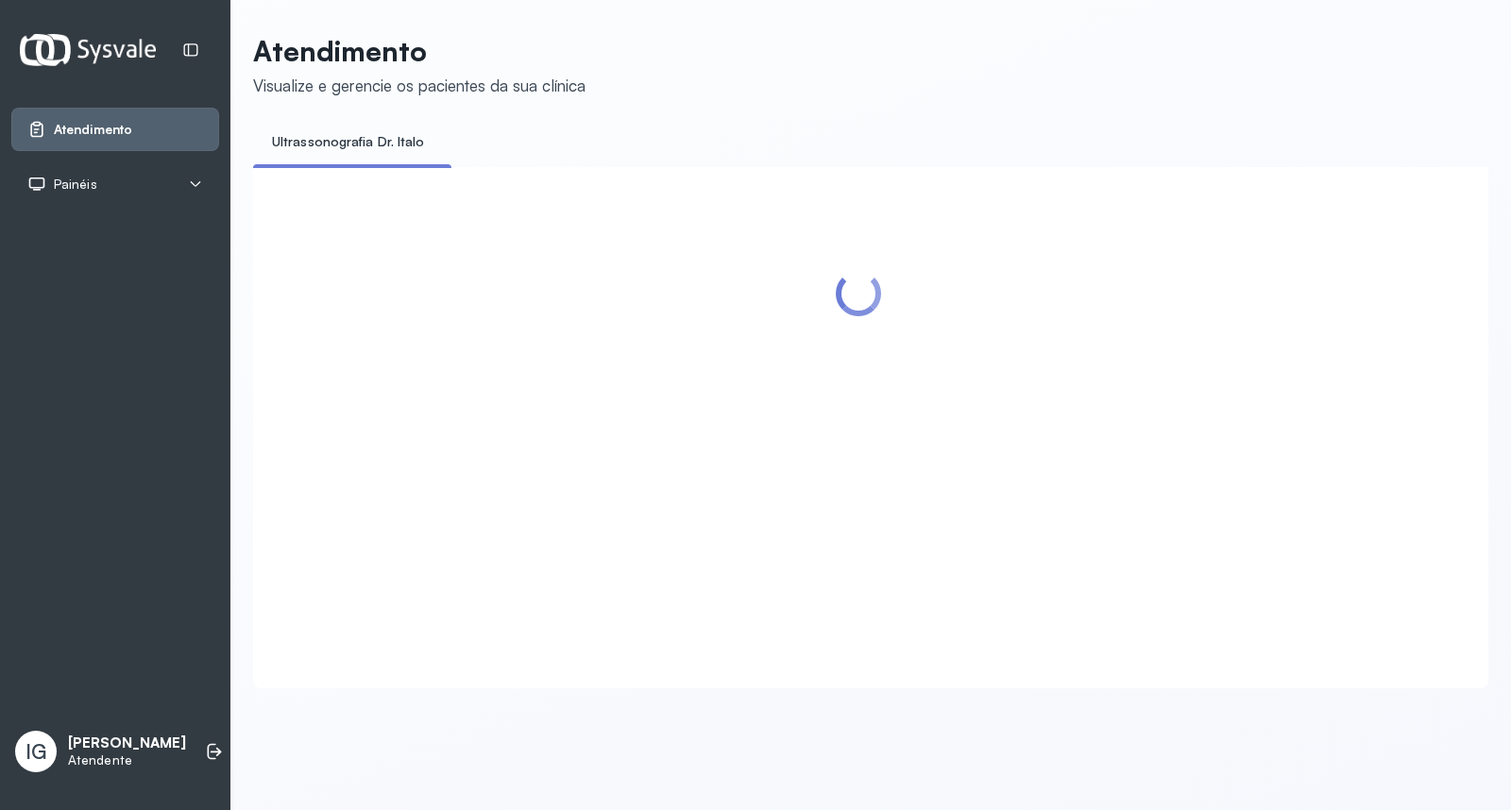
scroll to position [0, 0]
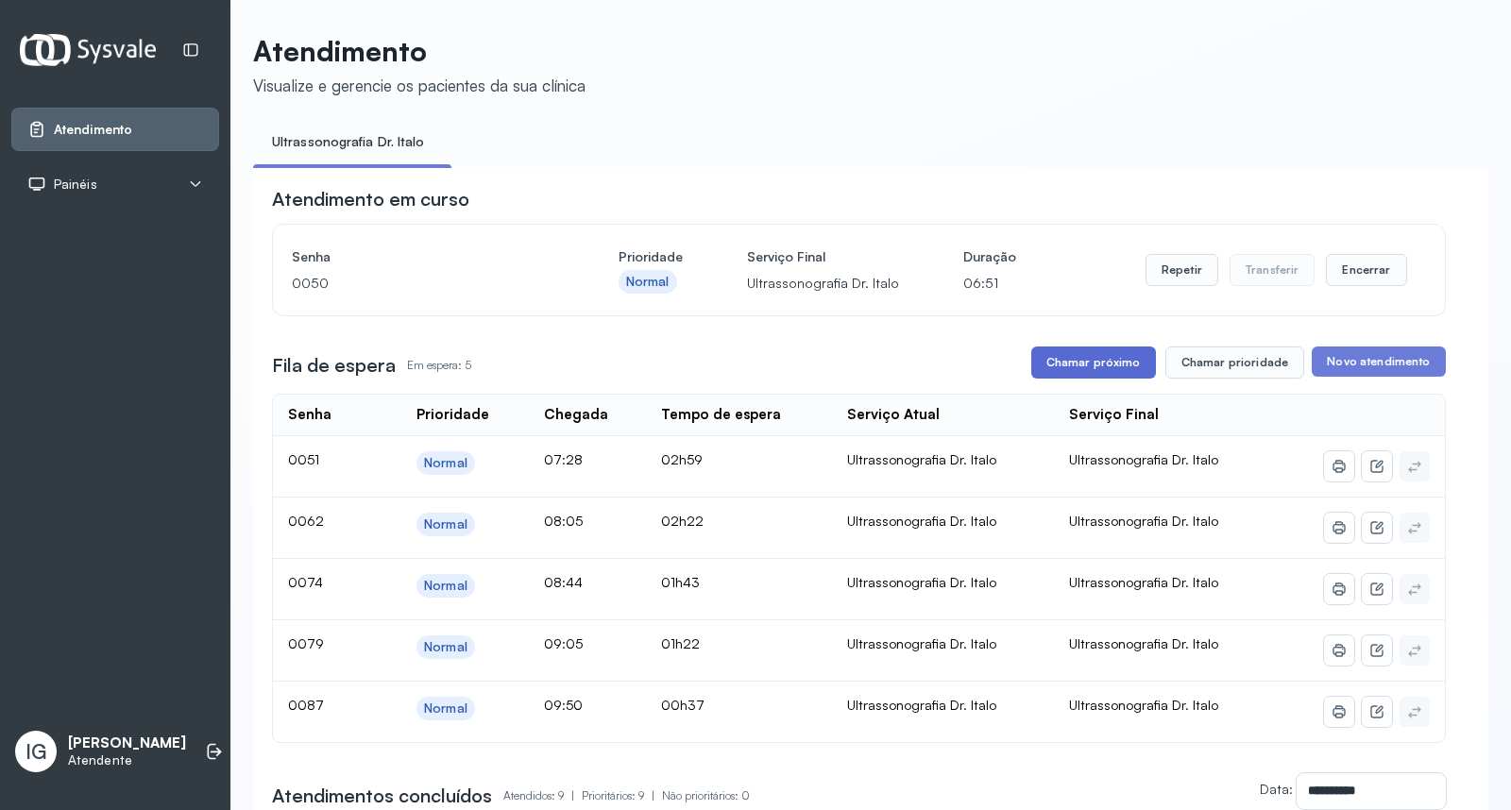
click at [1068, 360] on button "Chamar próximo" at bounding box center [1093, 362] width 125 height 32
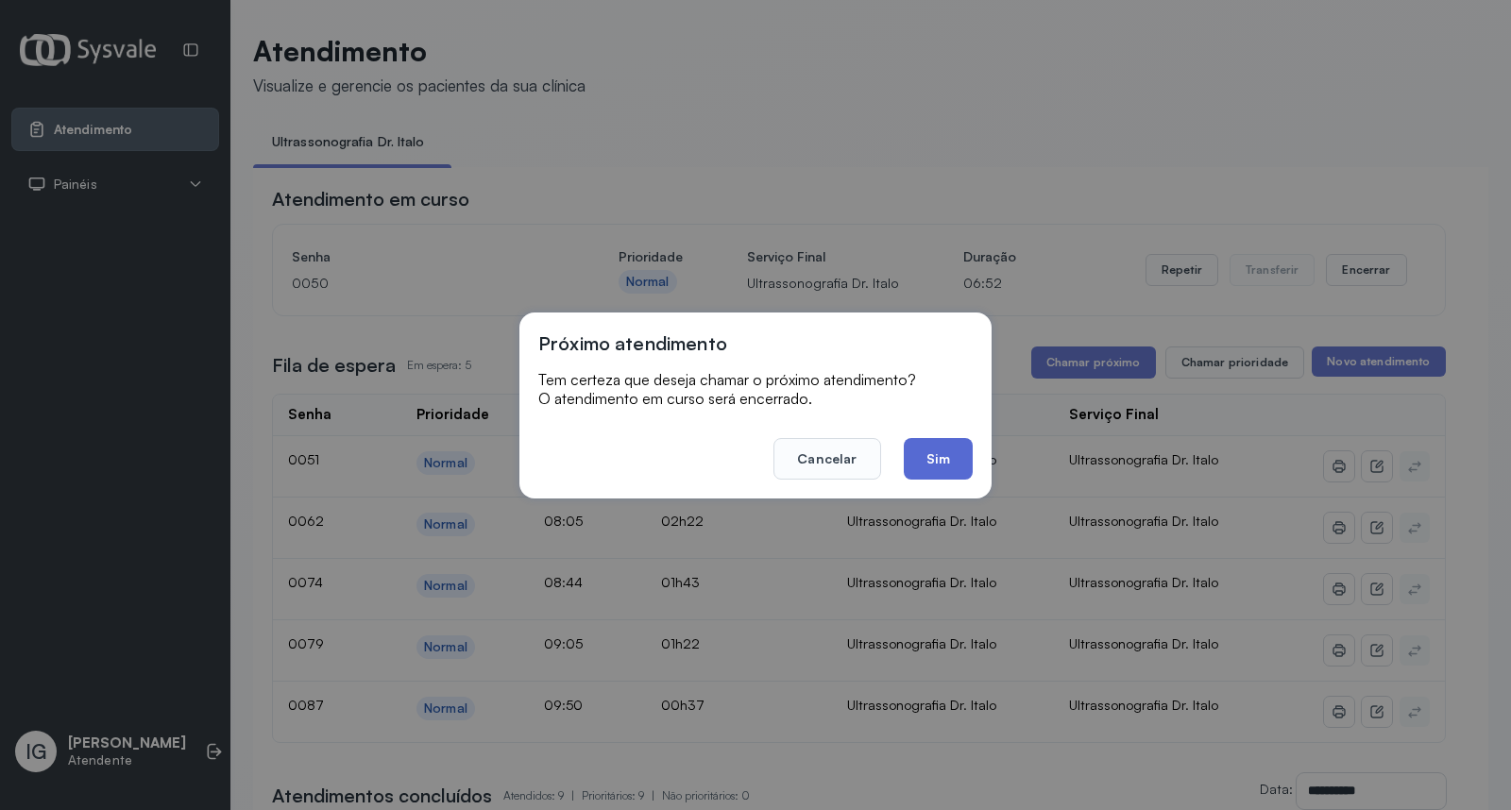
click at [928, 465] on button "Sim" at bounding box center [937, 459] width 69 height 42
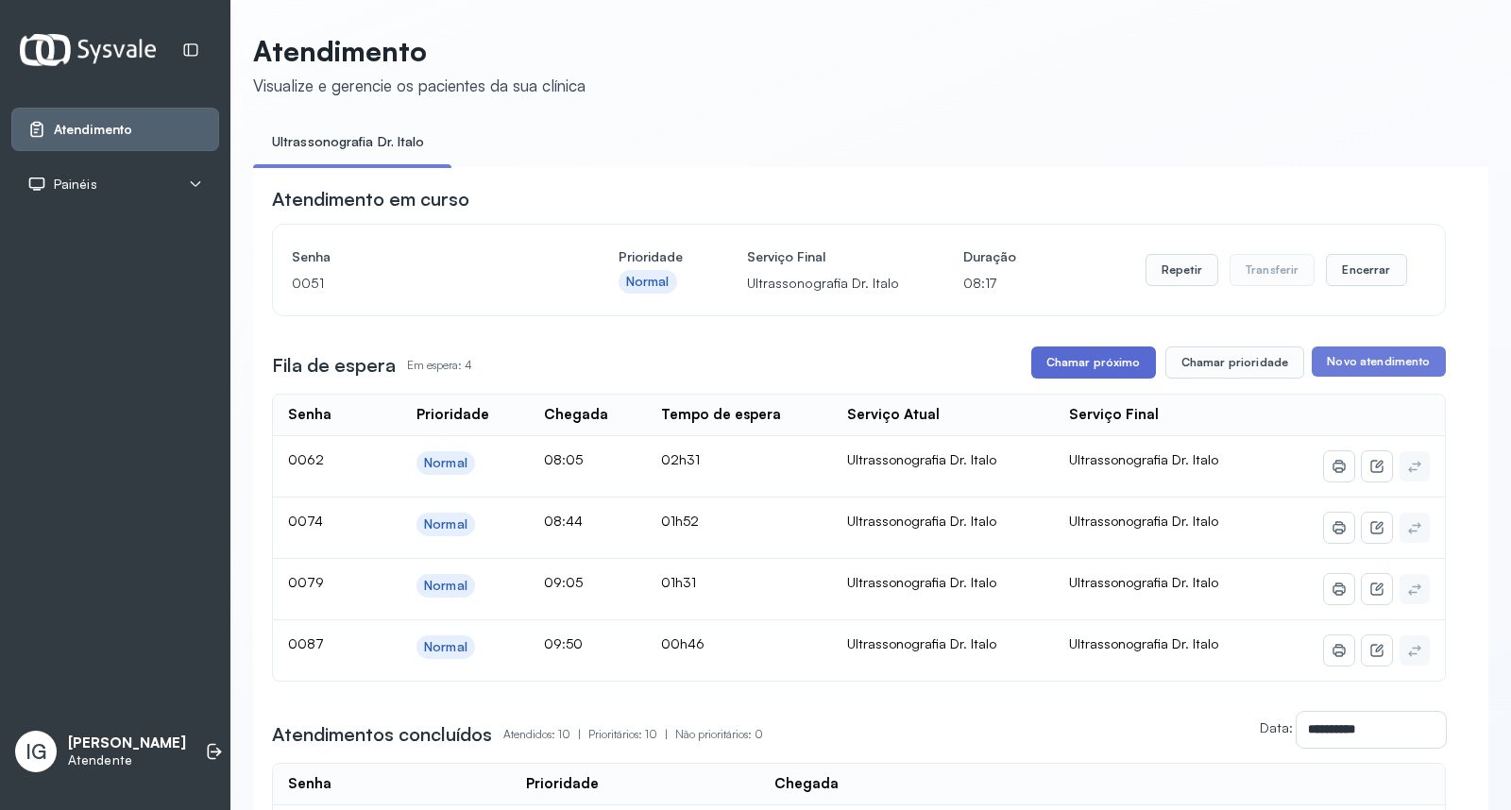
click at [1093, 352] on button "Chamar próximo" at bounding box center [1093, 362] width 125 height 32
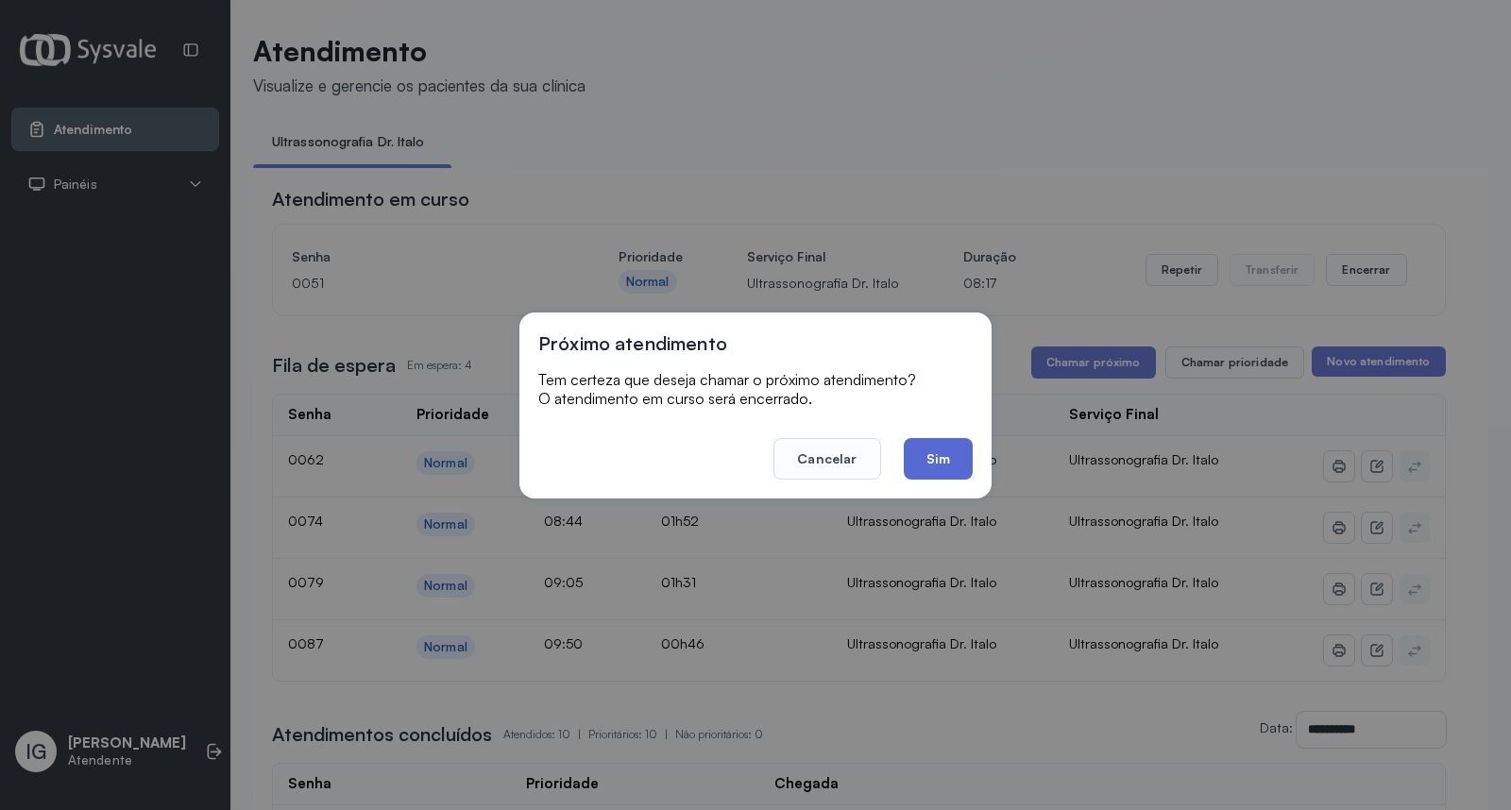
click at [965, 449] on button "Sim" at bounding box center [937, 459] width 69 height 42
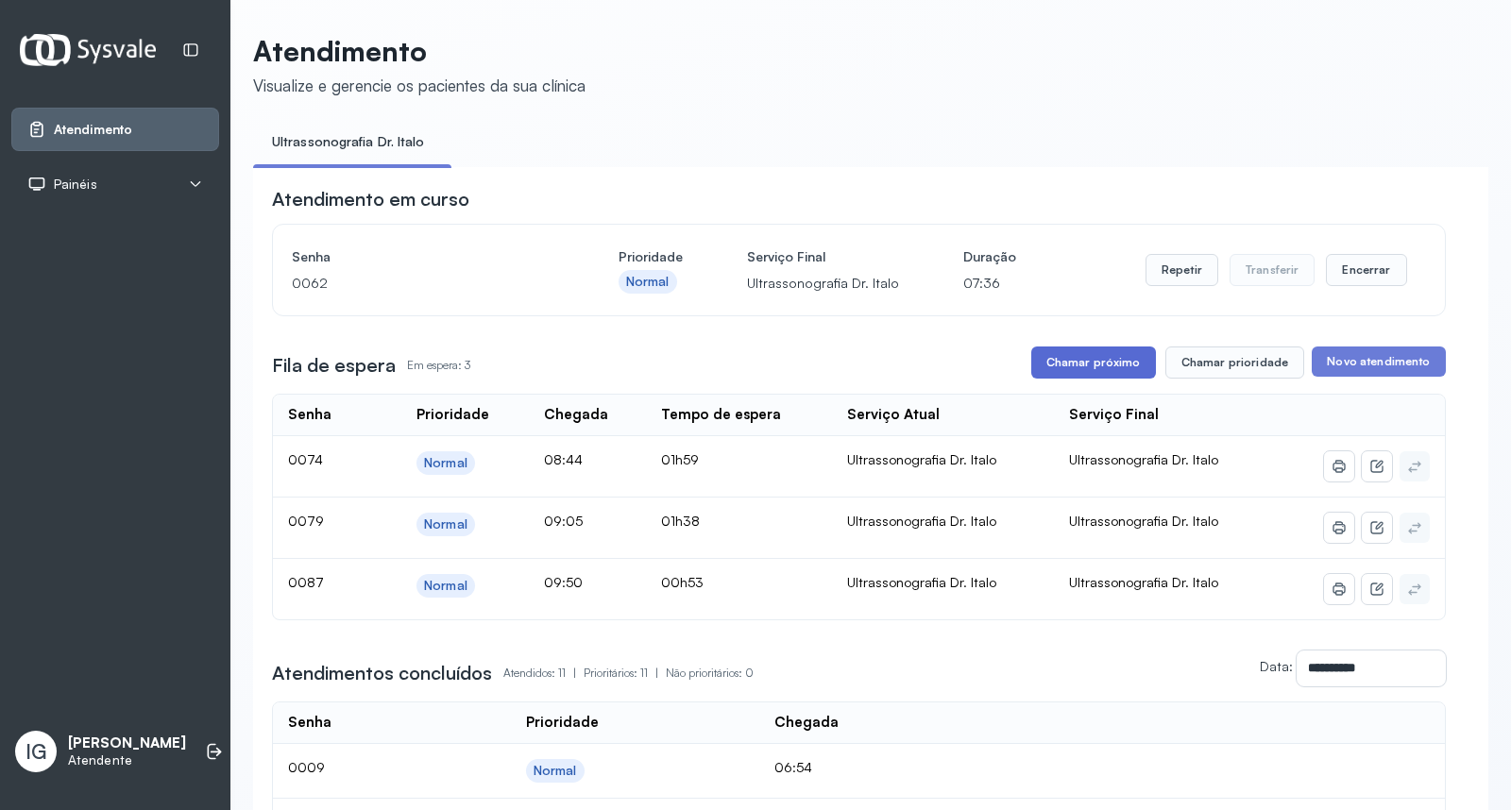
click at [1083, 366] on button "Chamar próximo" at bounding box center [1093, 362] width 125 height 32
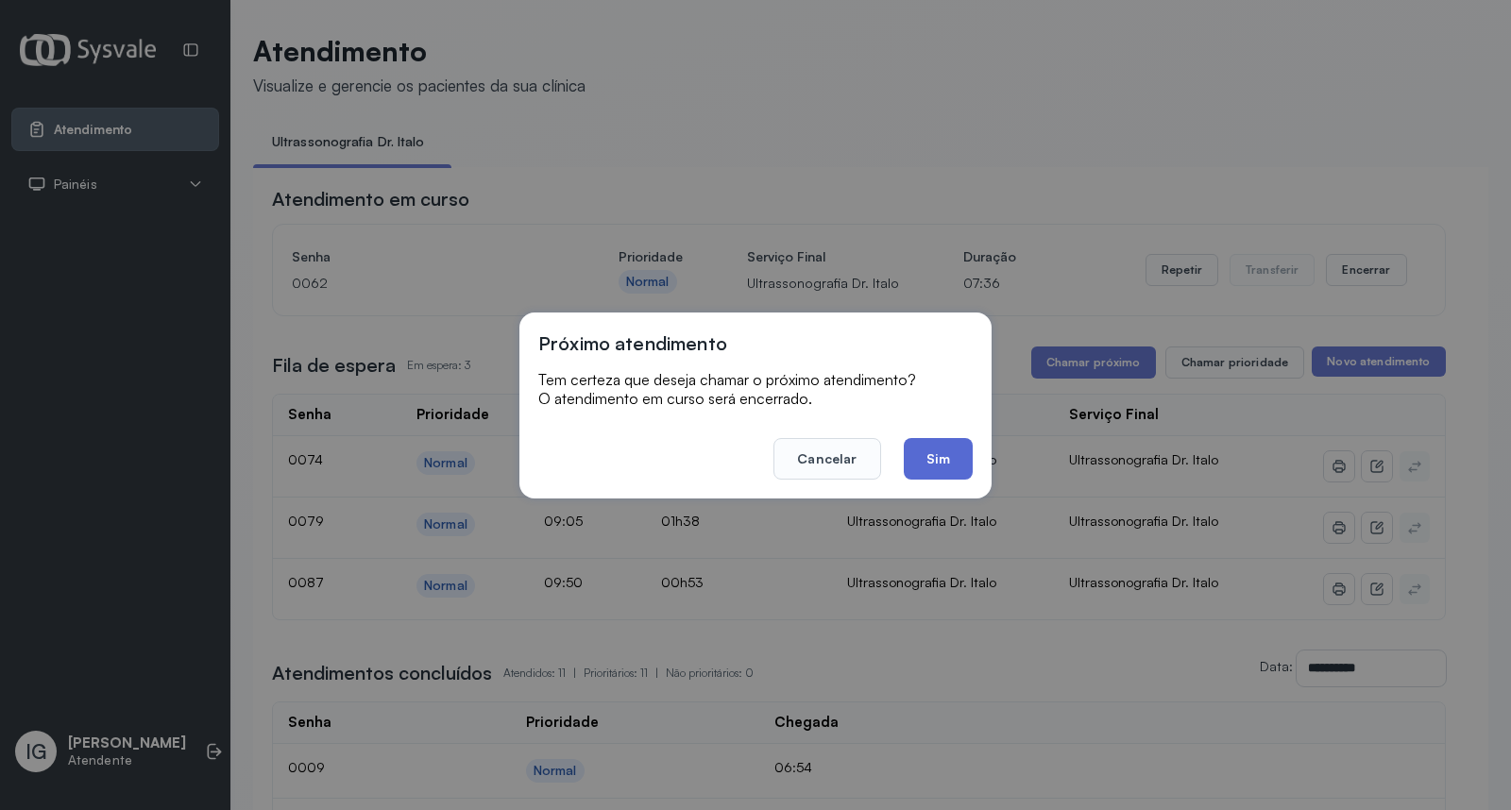
click at [931, 458] on button "Sim" at bounding box center [937, 459] width 69 height 42
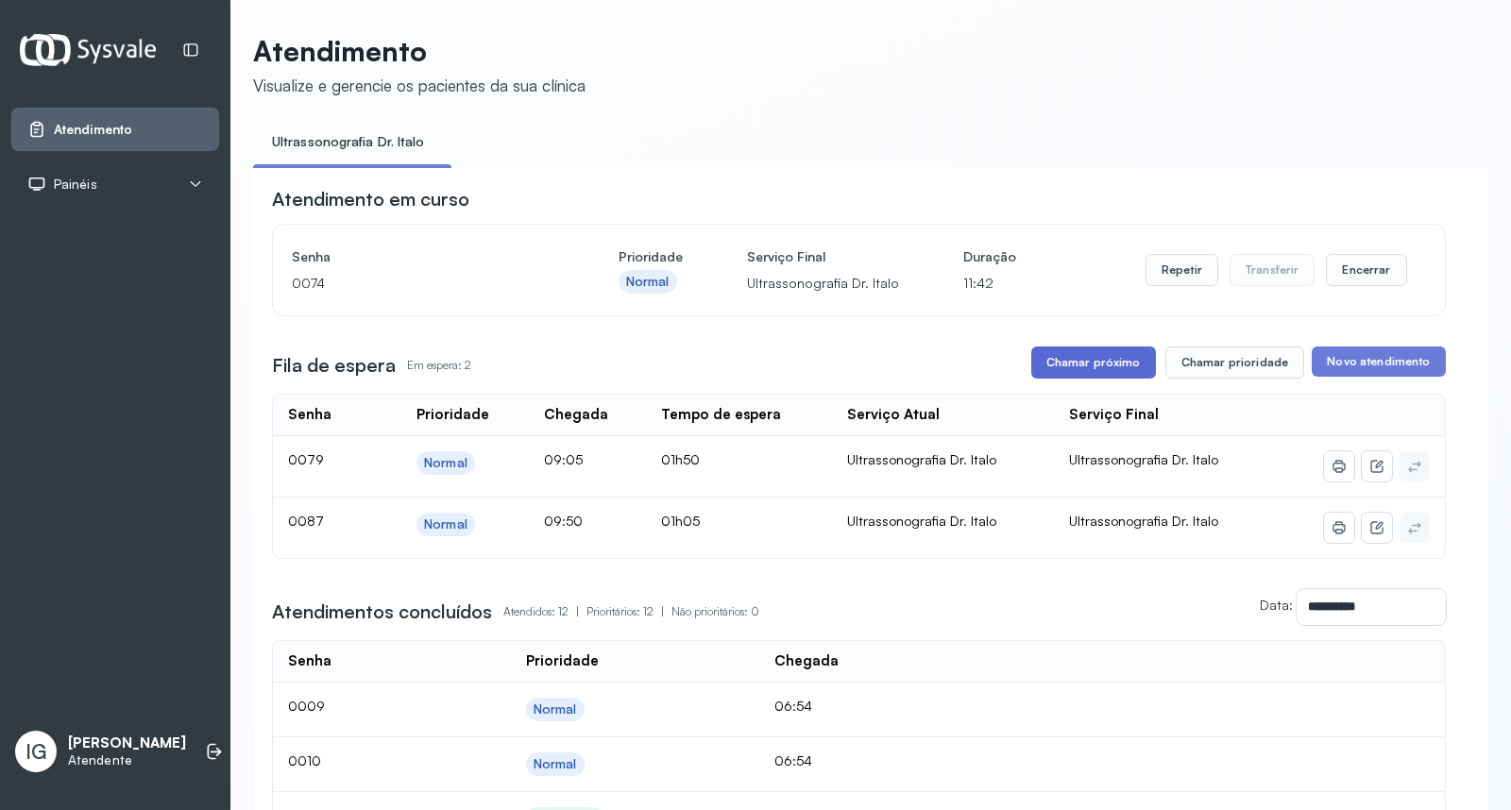
click at [1091, 366] on button "Chamar próximo" at bounding box center [1093, 362] width 125 height 32
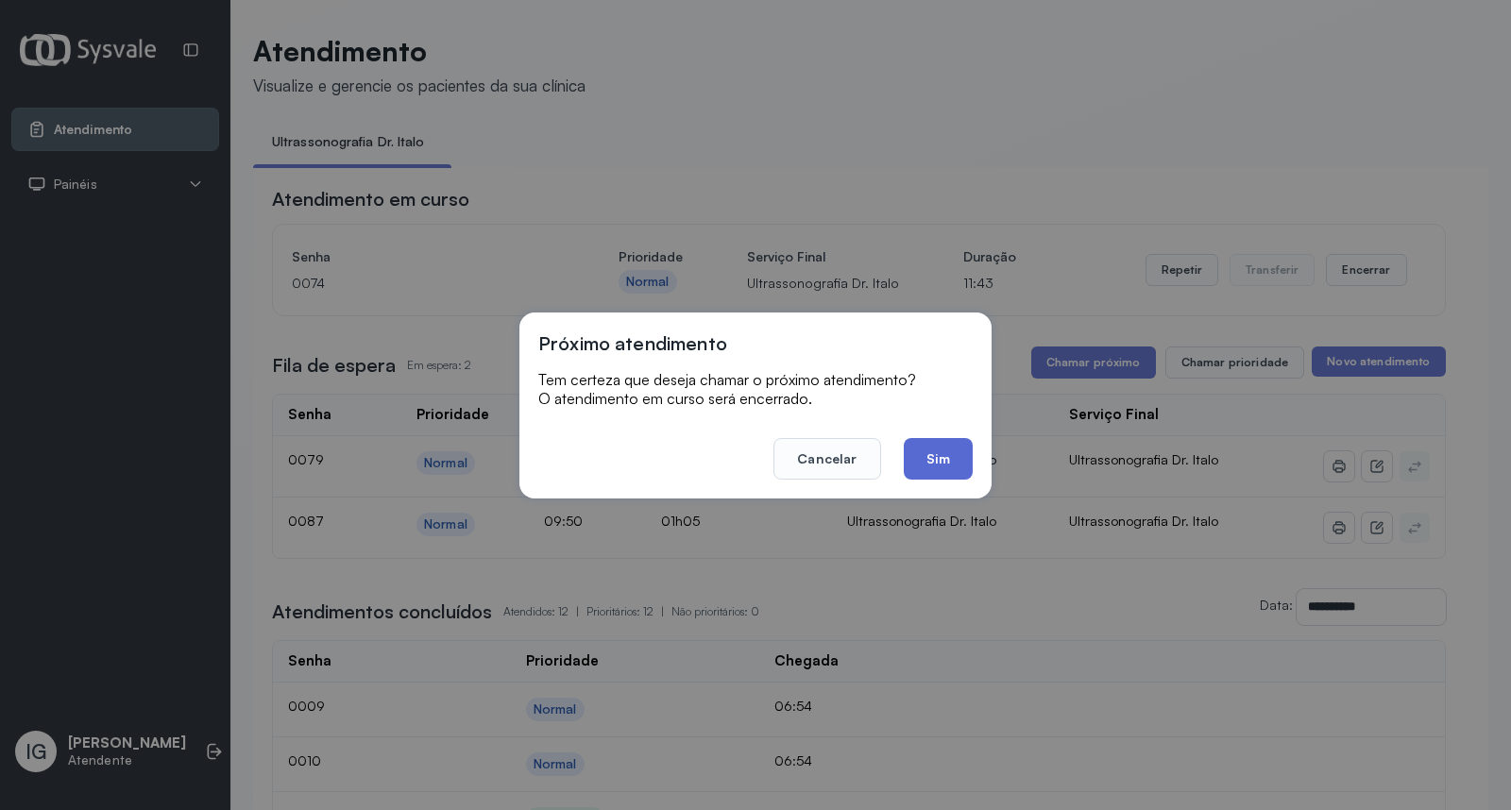
click at [946, 460] on button "Sim" at bounding box center [937, 459] width 69 height 42
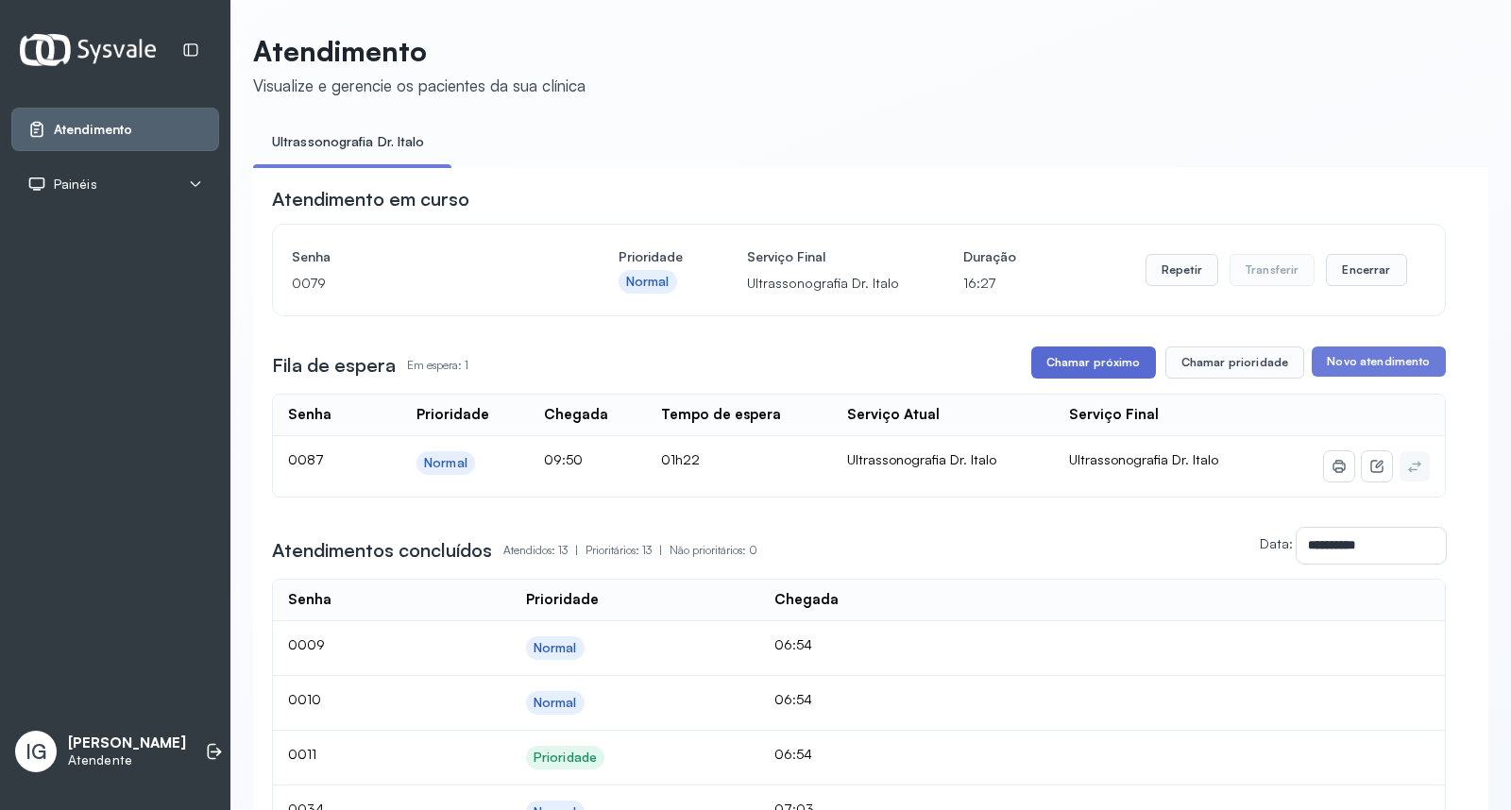
click at [1089, 363] on button "Chamar próximo" at bounding box center [1093, 362] width 125 height 32
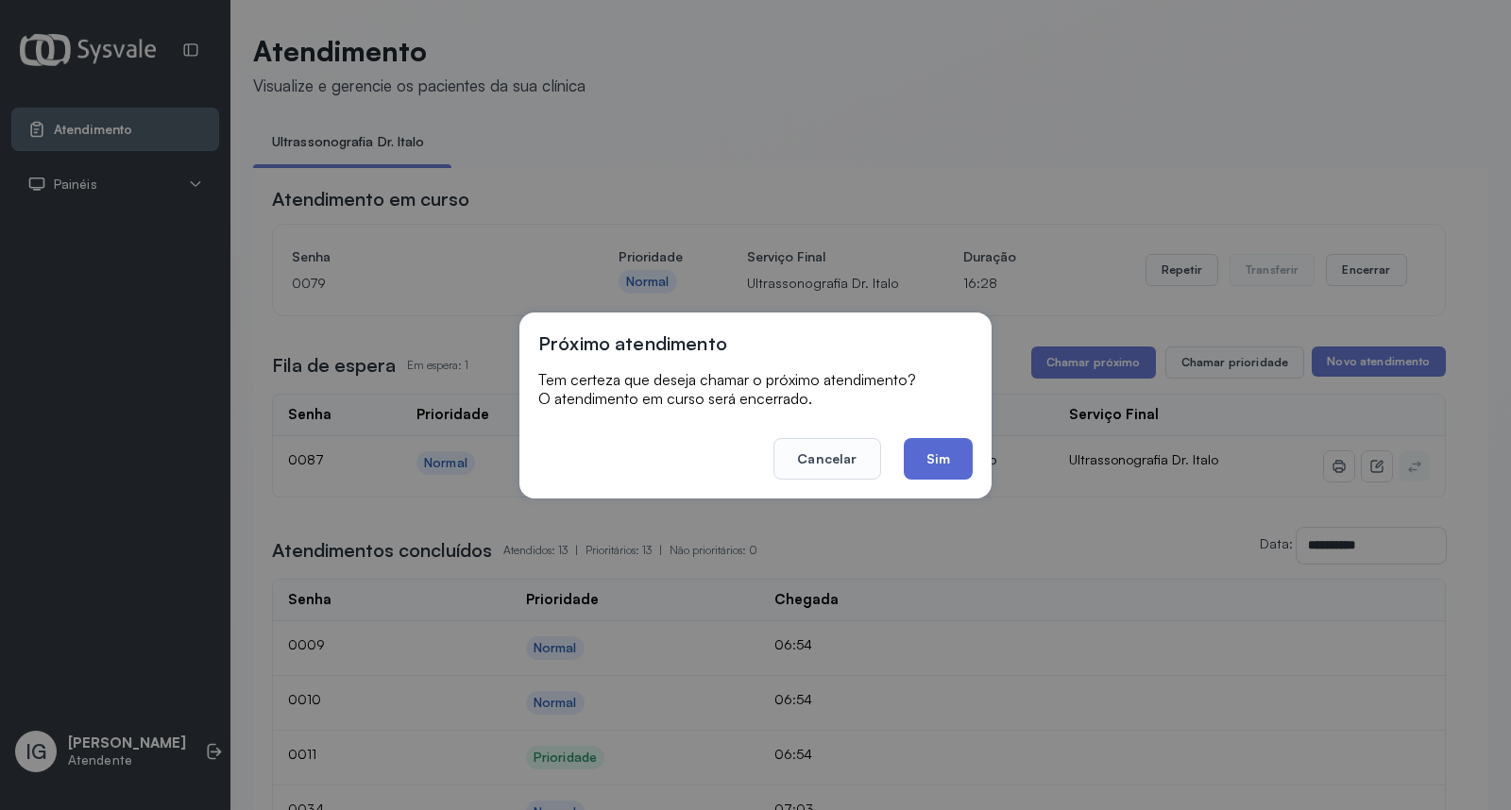
click at [950, 454] on button "Sim" at bounding box center [937, 459] width 69 height 42
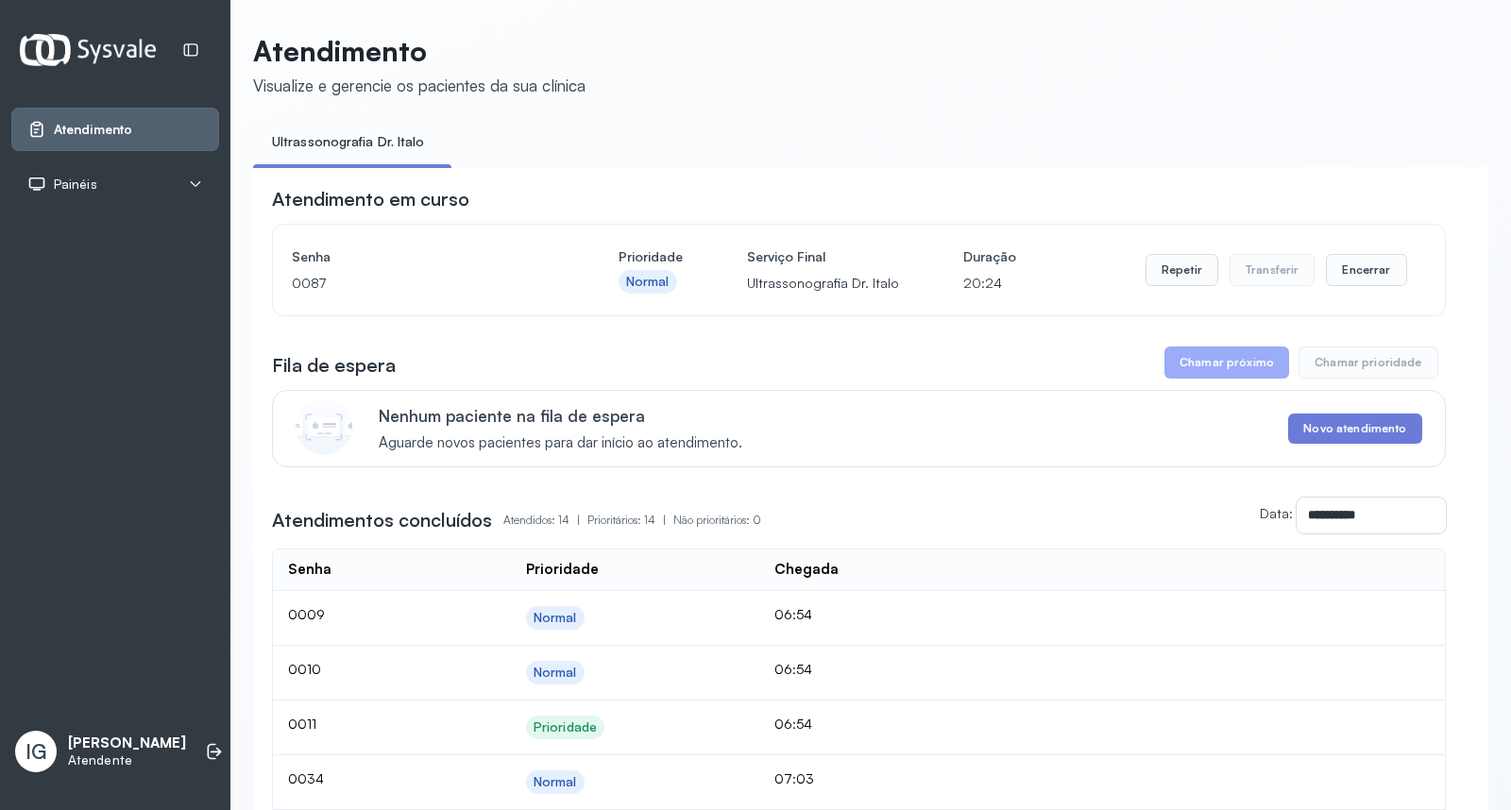
drag, startPoint x: 1034, startPoint y: 440, endPoint x: 1068, endPoint y: 403, distance: 50.1
click at [1051, 419] on div "Nenhum paciente na fila de espera Aguarde novos pacientes para dar início ao at…" at bounding box center [900, 428] width 1043 height 45
click at [1339, 272] on button "Encerrar" at bounding box center [1366, 270] width 80 height 32
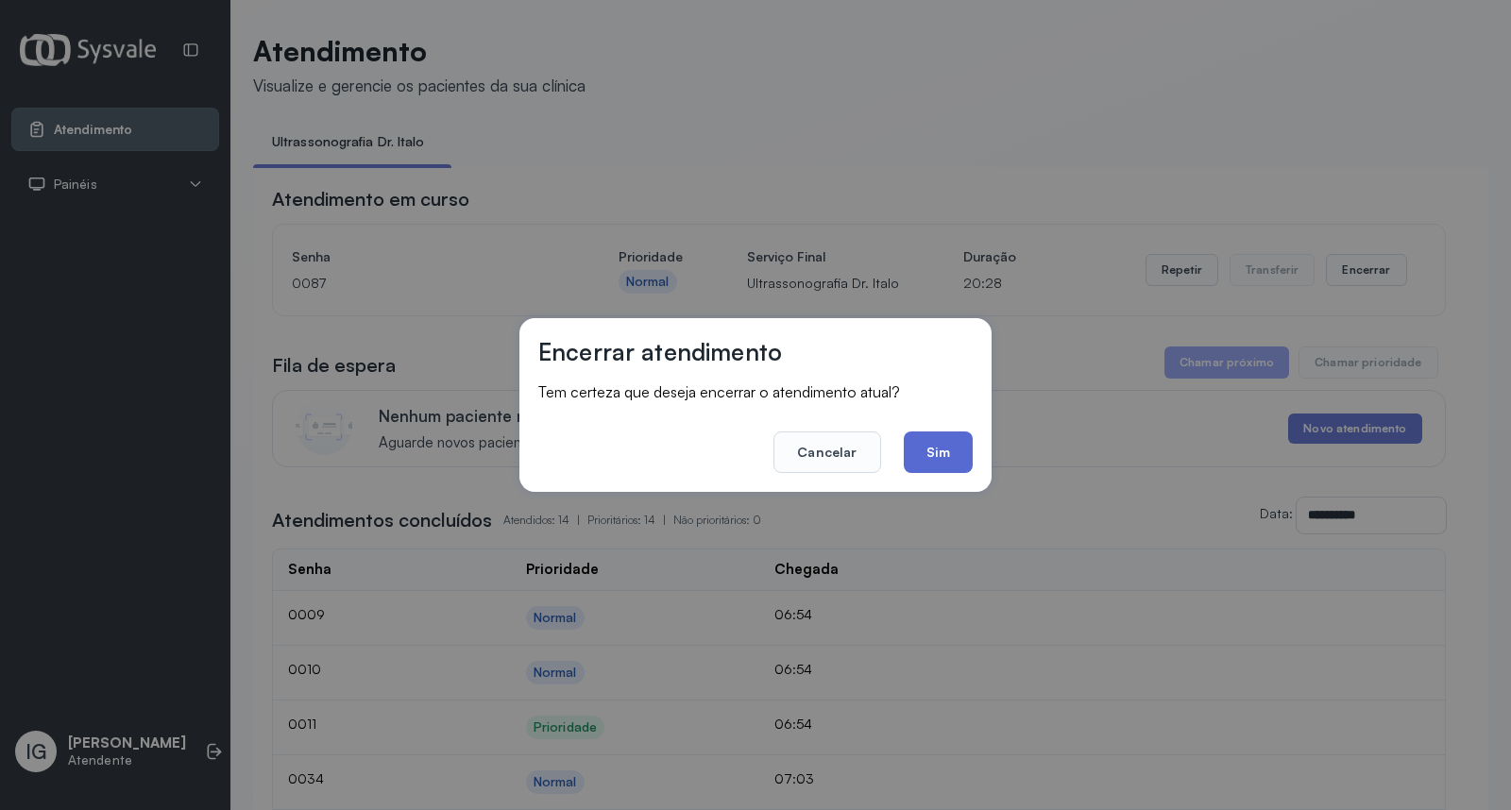
click at [945, 457] on button "Sim" at bounding box center [937, 452] width 69 height 42
